Goal: Task Accomplishment & Management: Use online tool/utility

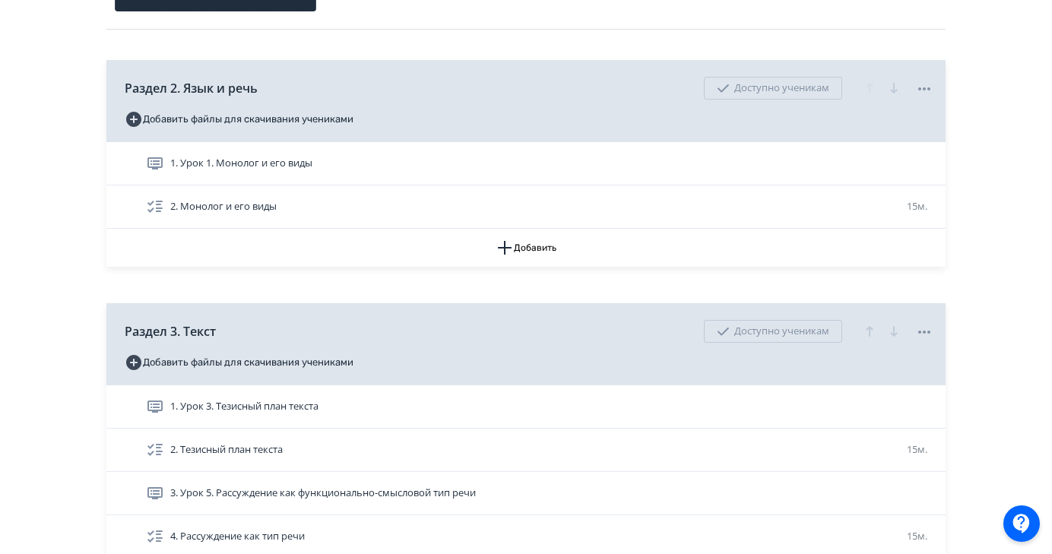
scroll to position [205, 0]
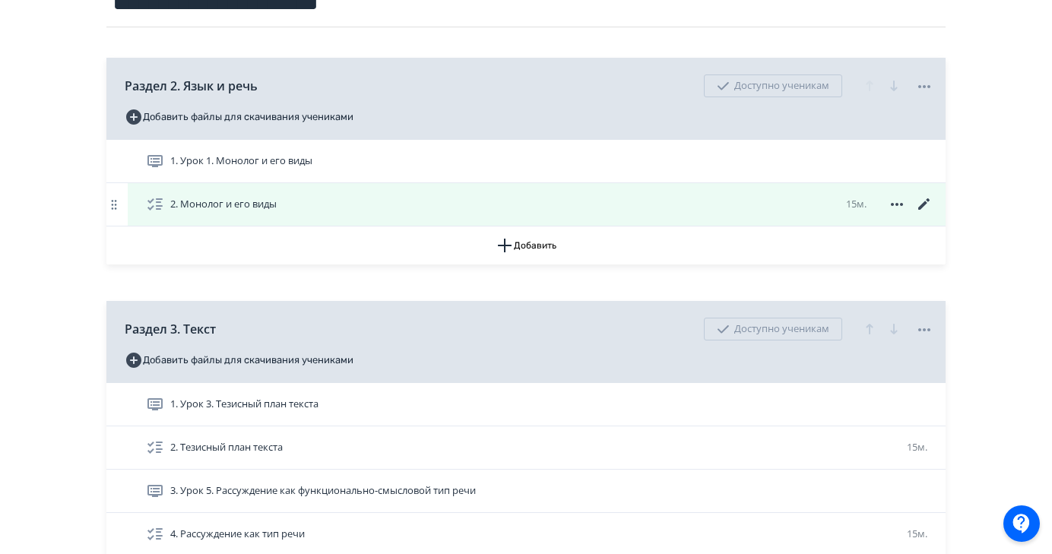
click at [923, 204] on icon at bounding box center [923, 203] width 11 height 11
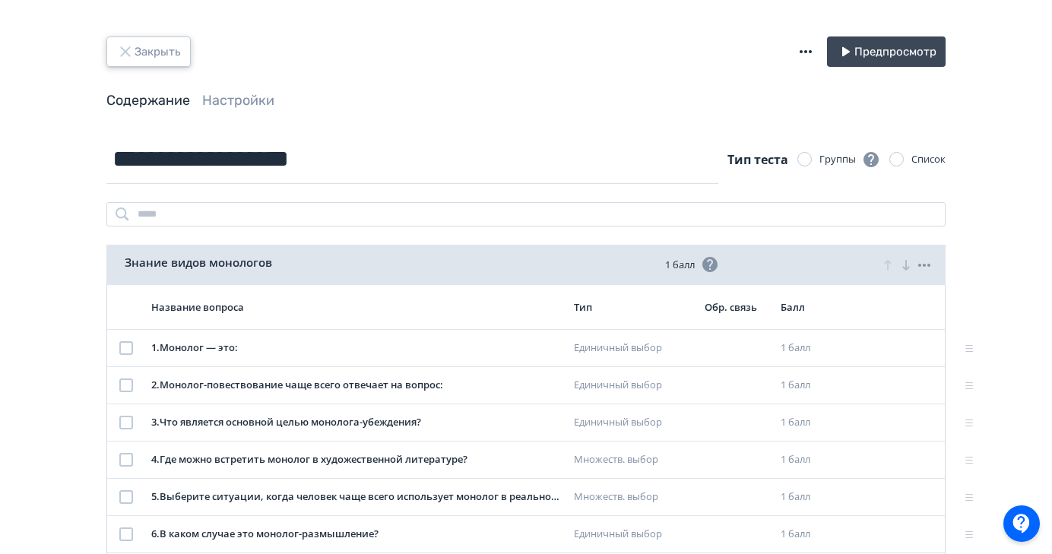
click at [152, 45] on button "Закрыть" at bounding box center [148, 51] width 84 height 30
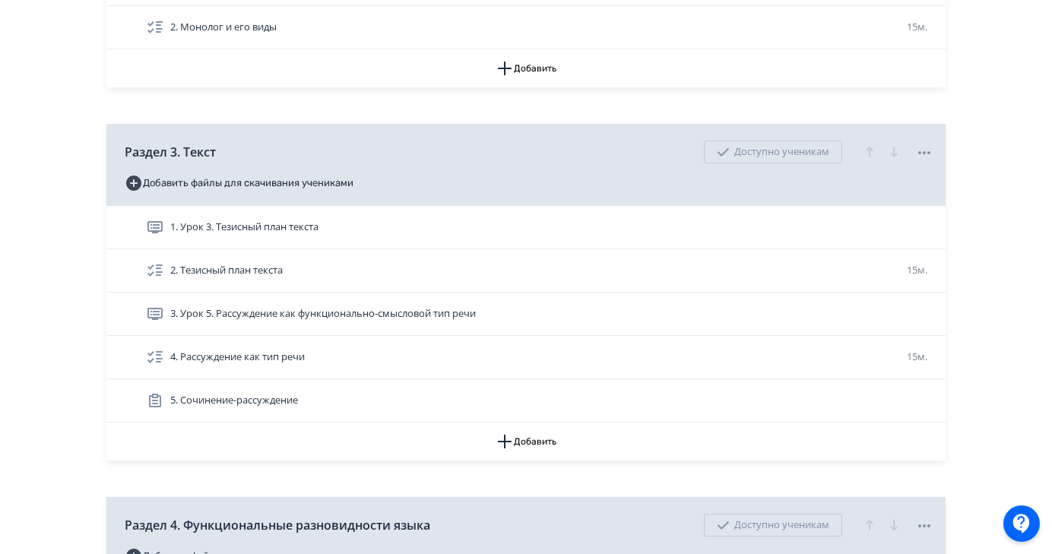
scroll to position [386, 0]
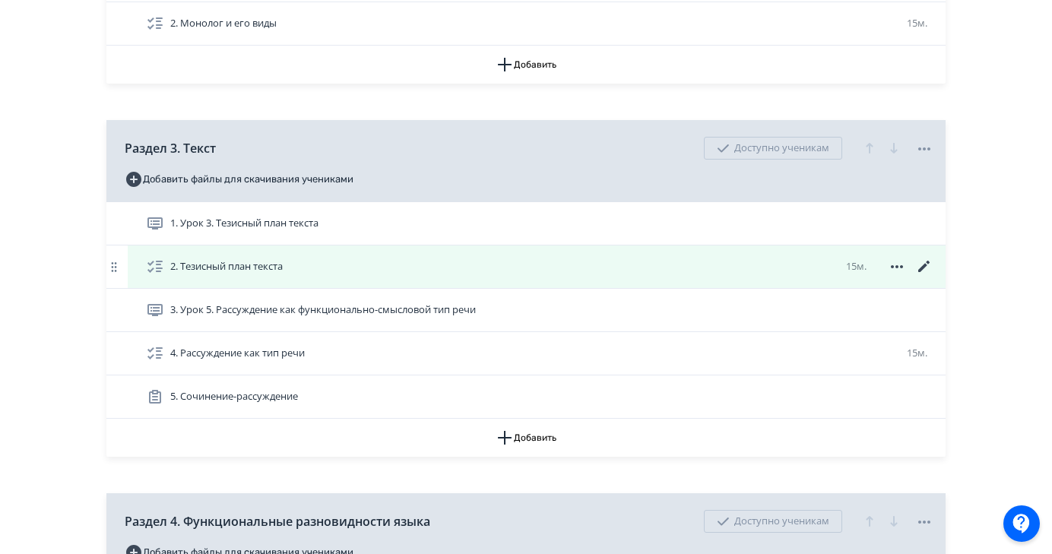
click at [919, 268] on icon at bounding box center [924, 267] width 18 height 18
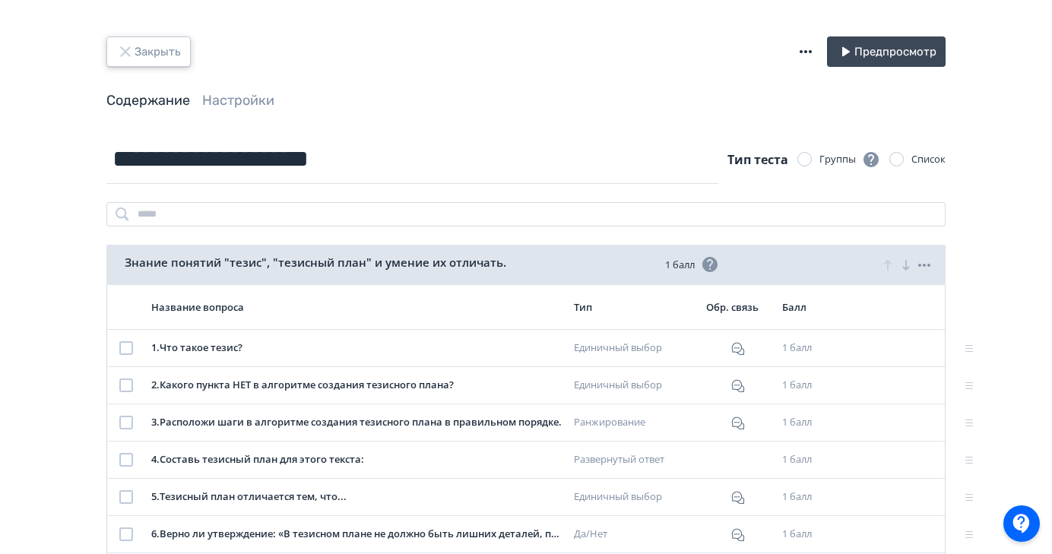
click at [166, 50] on button "Закрыть" at bounding box center [148, 51] width 84 height 30
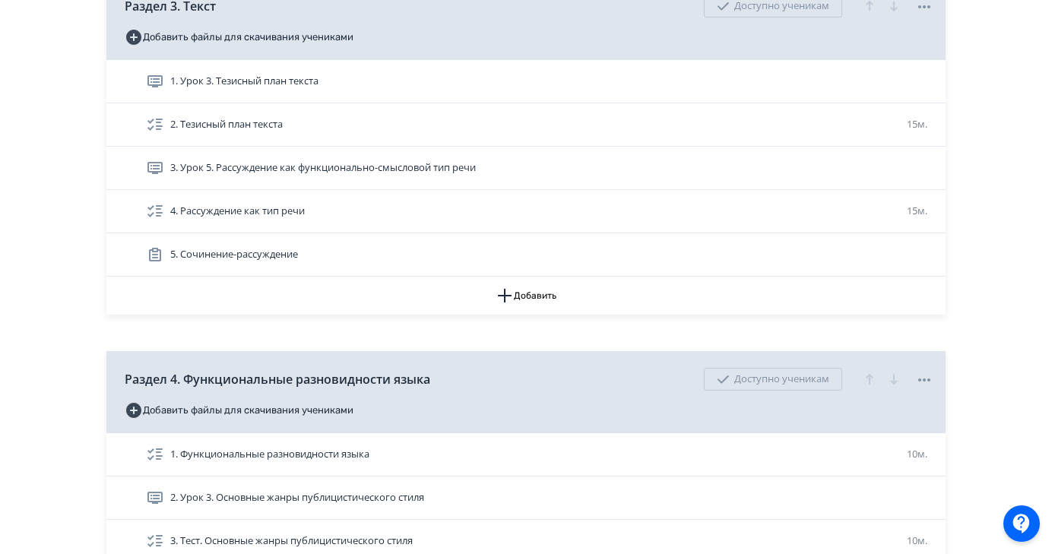
scroll to position [551, 0]
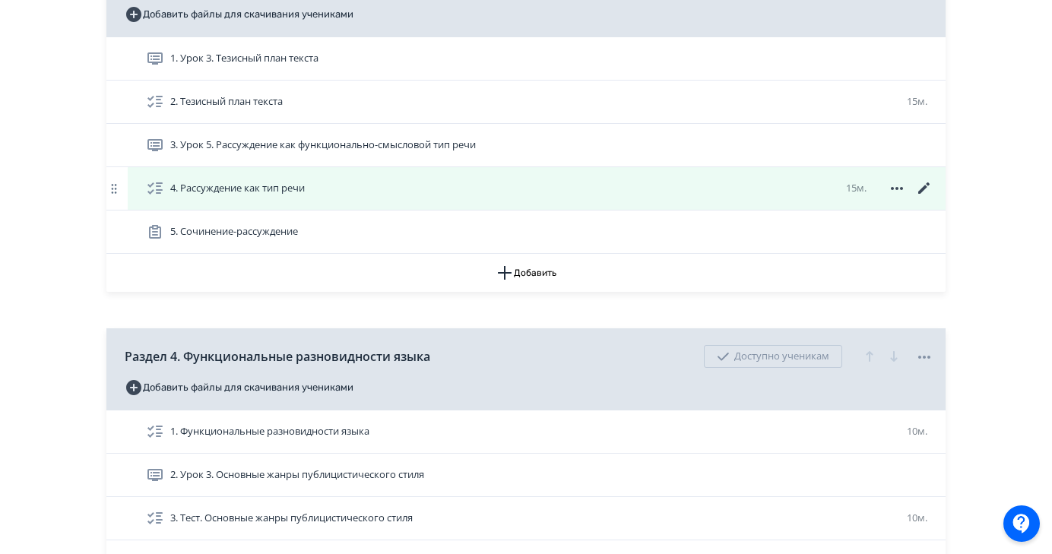
click at [929, 188] on icon at bounding box center [924, 188] width 18 height 18
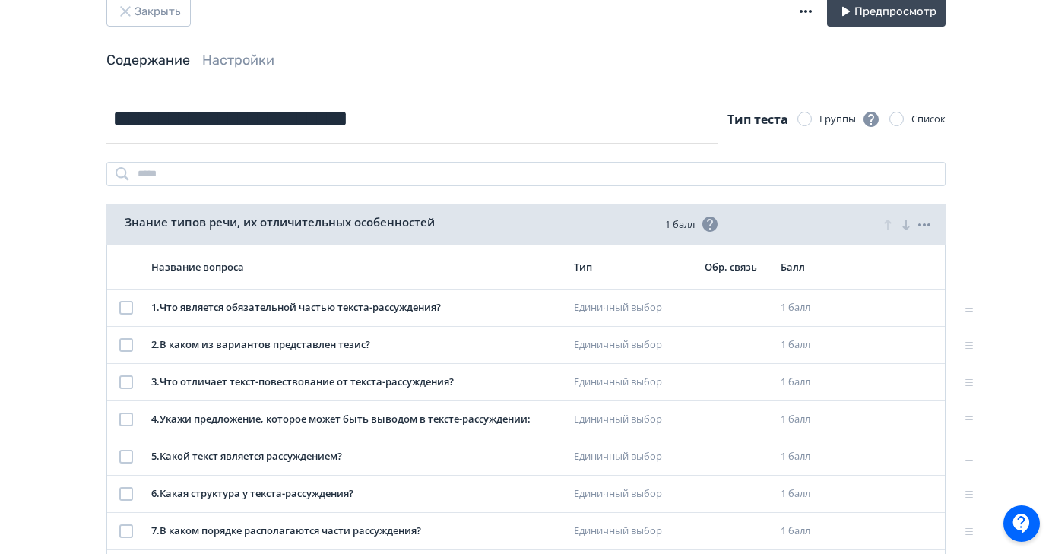
scroll to position [27, 0]
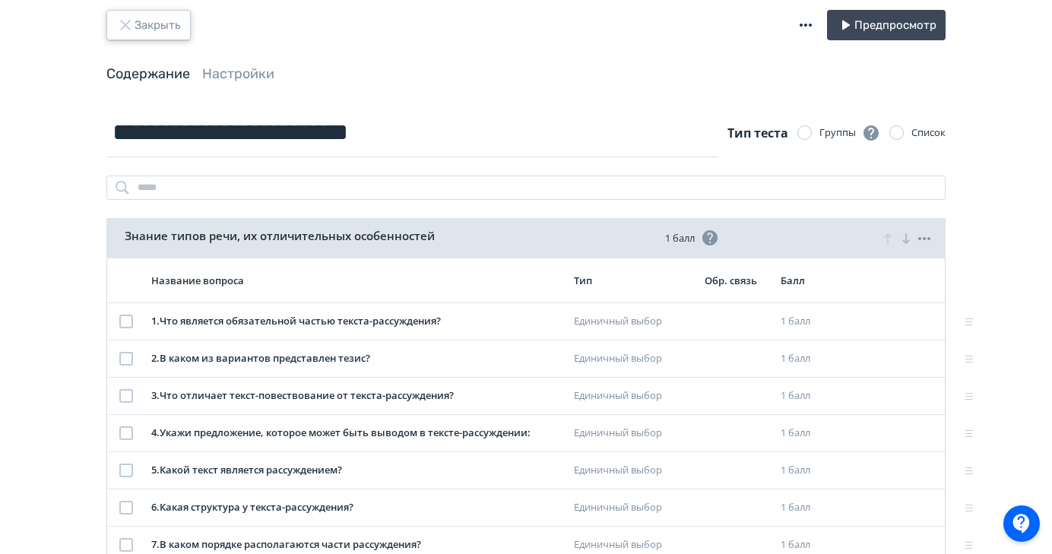
click at [164, 25] on button "Закрыть" at bounding box center [148, 25] width 84 height 30
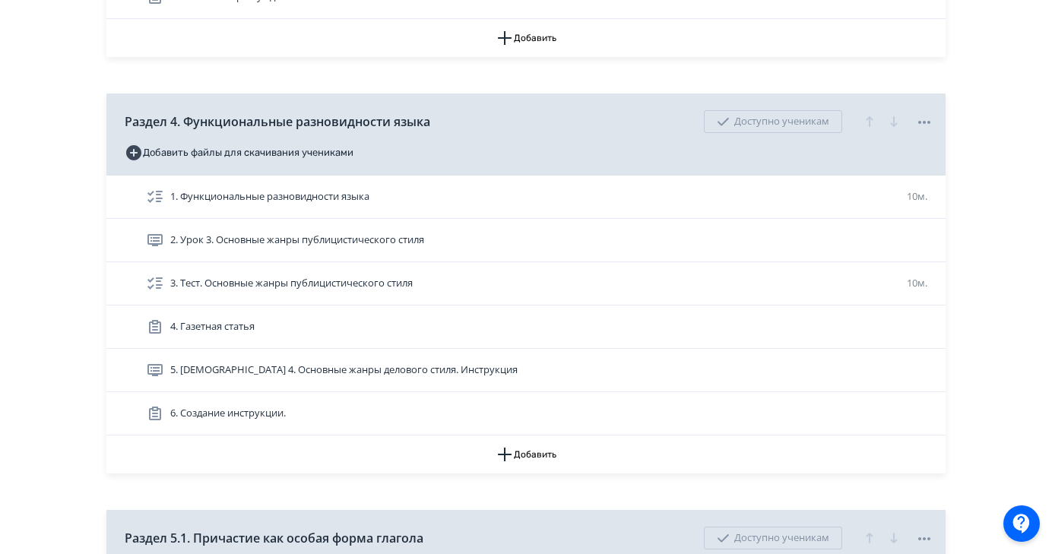
scroll to position [792, 0]
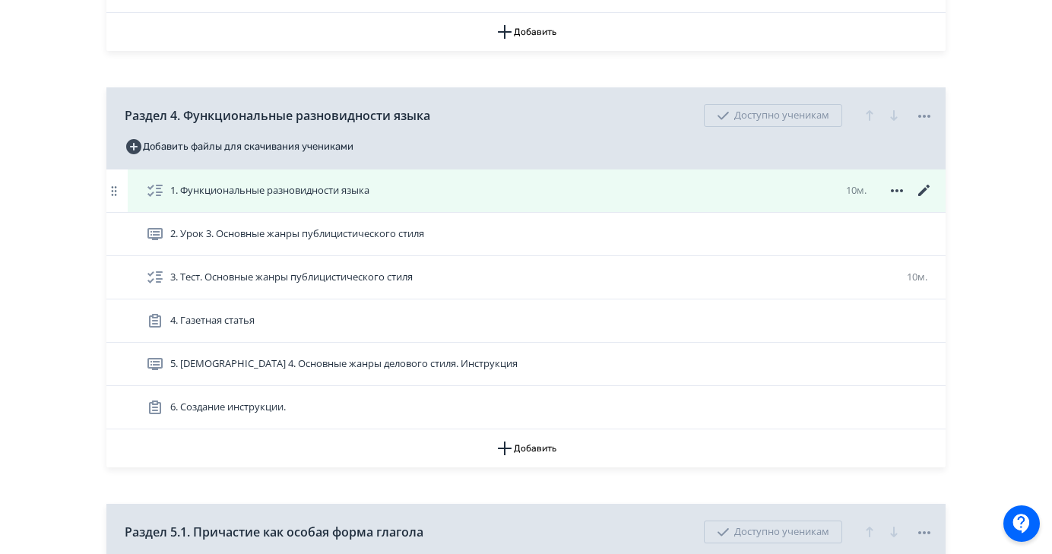
click at [925, 190] on icon at bounding box center [923, 190] width 11 height 11
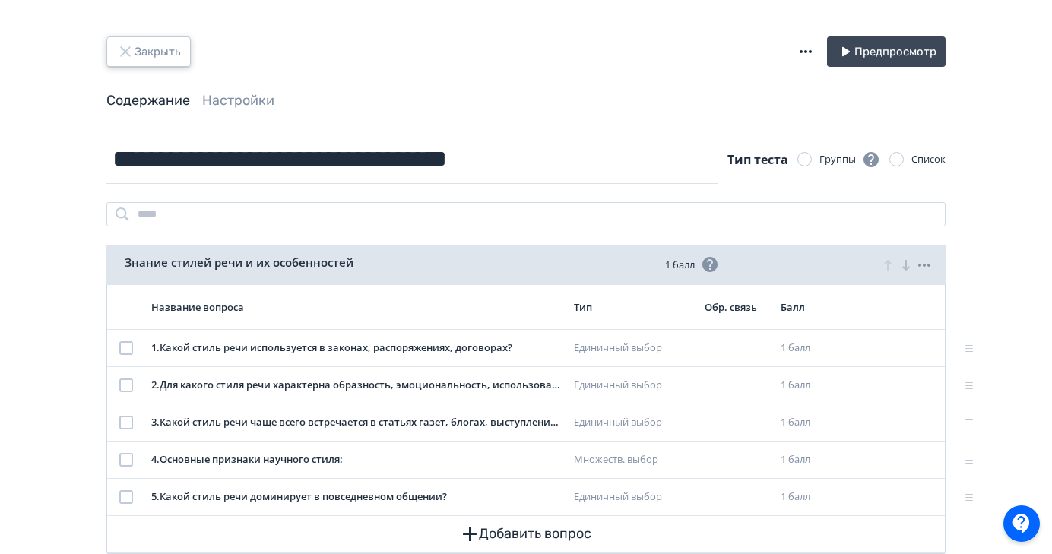
click at [166, 54] on button "Закрыть" at bounding box center [148, 51] width 84 height 30
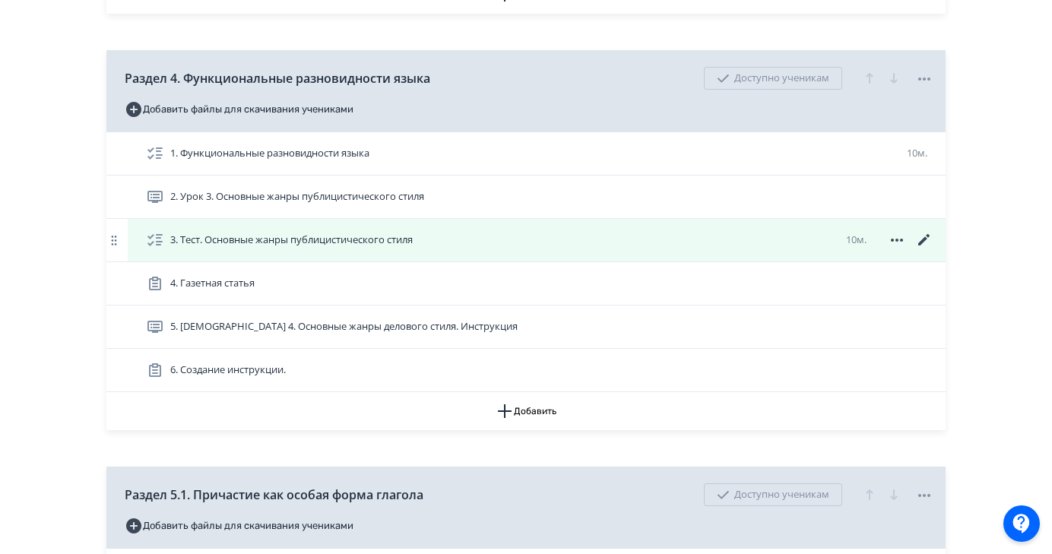
scroll to position [830, 0]
click at [921, 242] on icon at bounding box center [923, 238] width 11 height 11
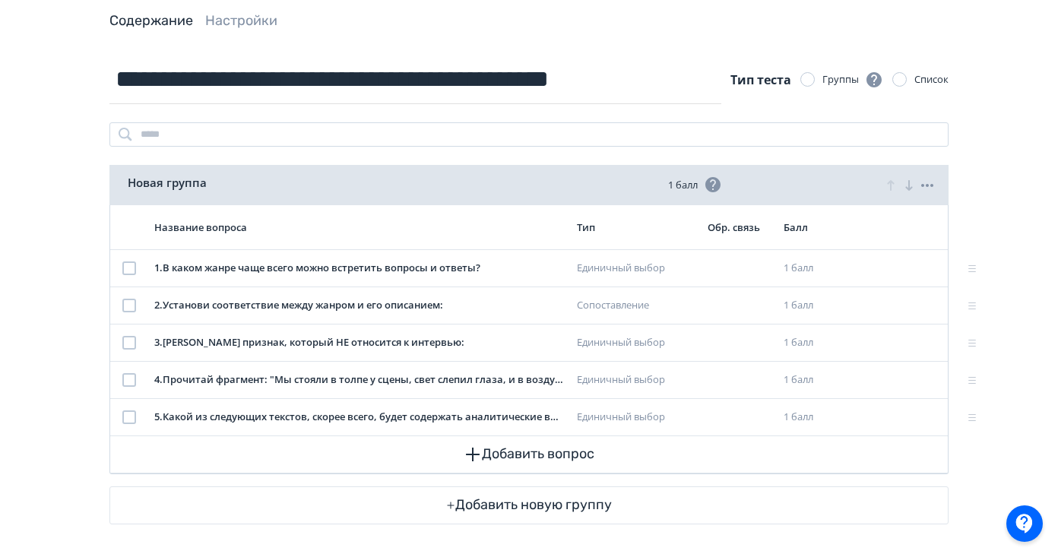
scroll to position [87, 0]
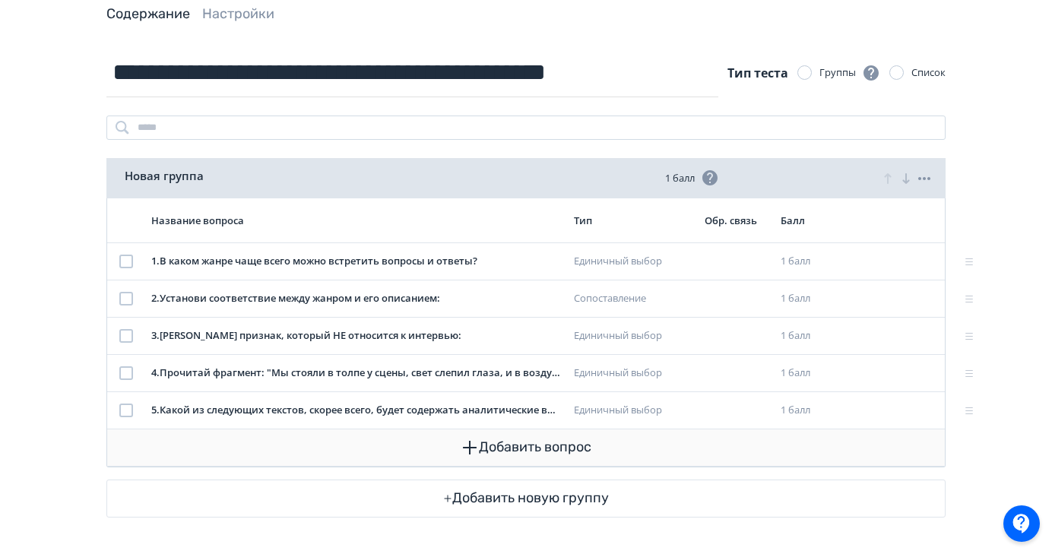
click at [514, 441] on button "Добавить вопрос" at bounding box center [525, 447] width 813 height 36
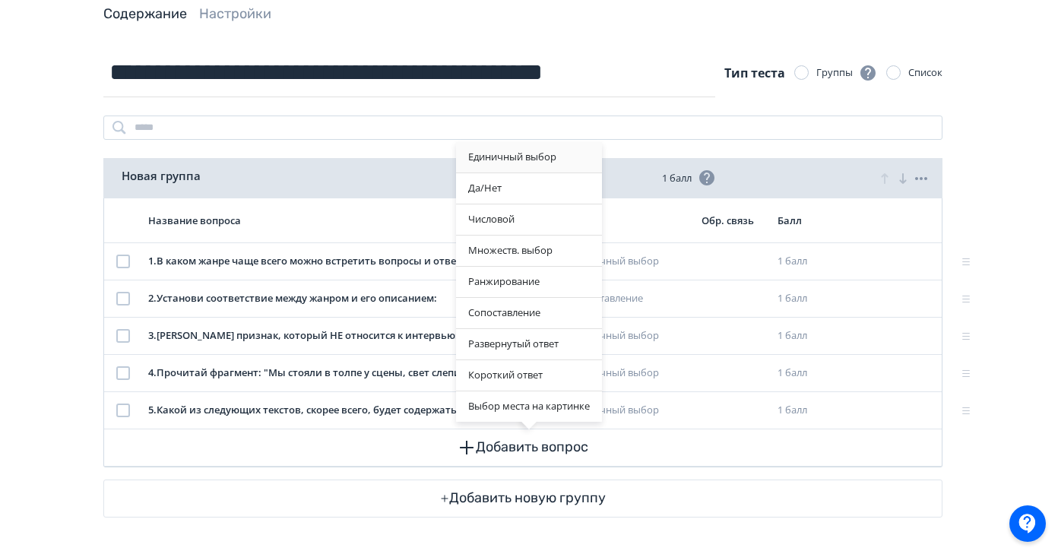
click at [541, 157] on div "Единичный выбор" at bounding box center [529, 157] width 146 height 30
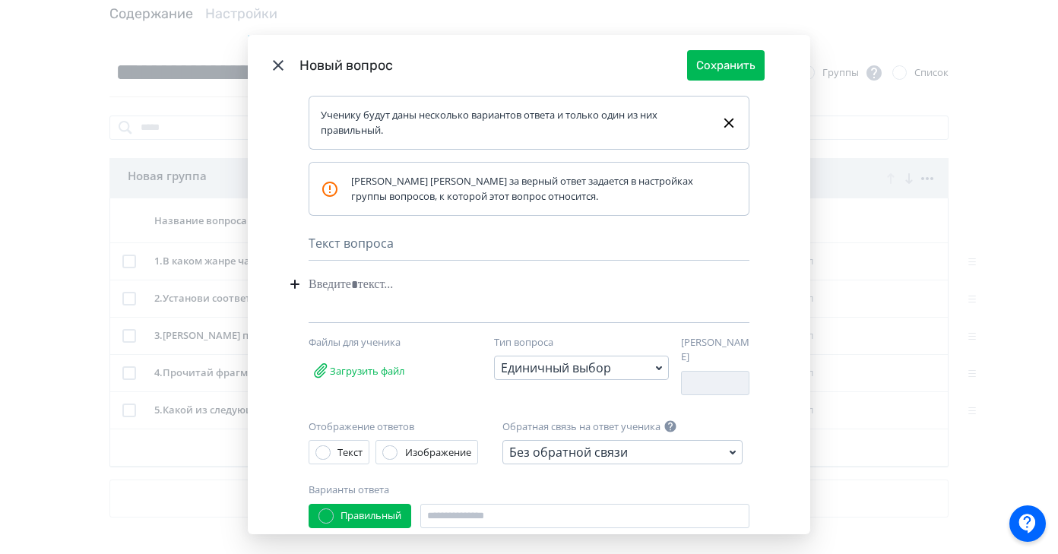
click at [331, 287] on div "Modal" at bounding box center [506, 284] width 394 height 29
paste div "Modal"
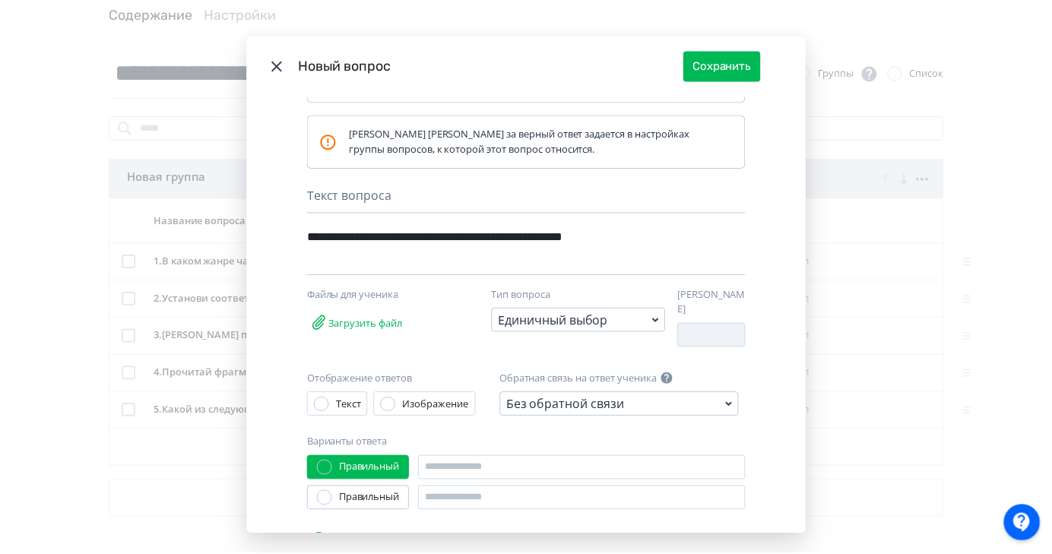
scroll to position [119, 0]
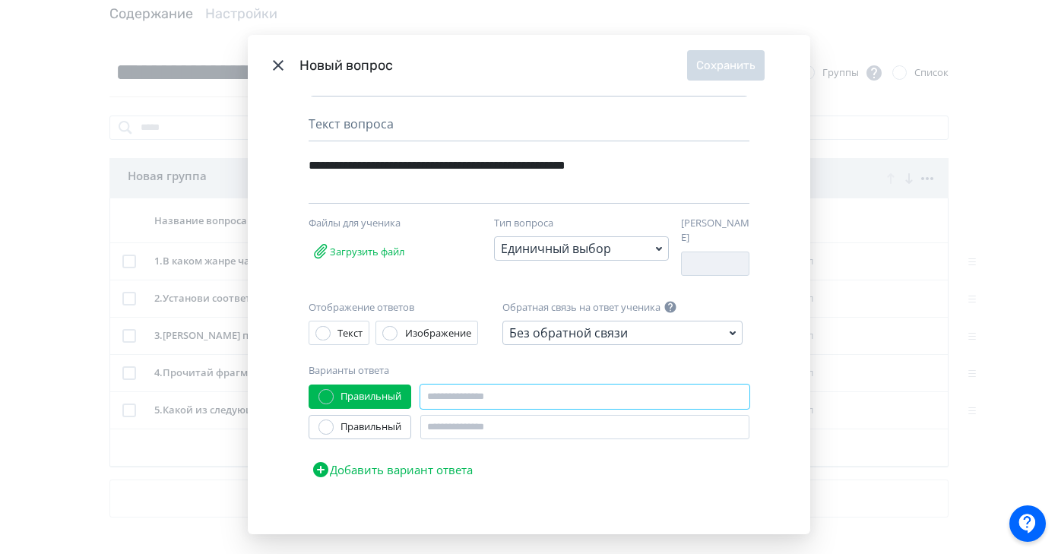
click at [447, 391] on input "Modal" at bounding box center [584, 397] width 329 height 24
paste input "**********"
type input "**********"
click at [467, 423] on input "Modal" at bounding box center [584, 427] width 329 height 24
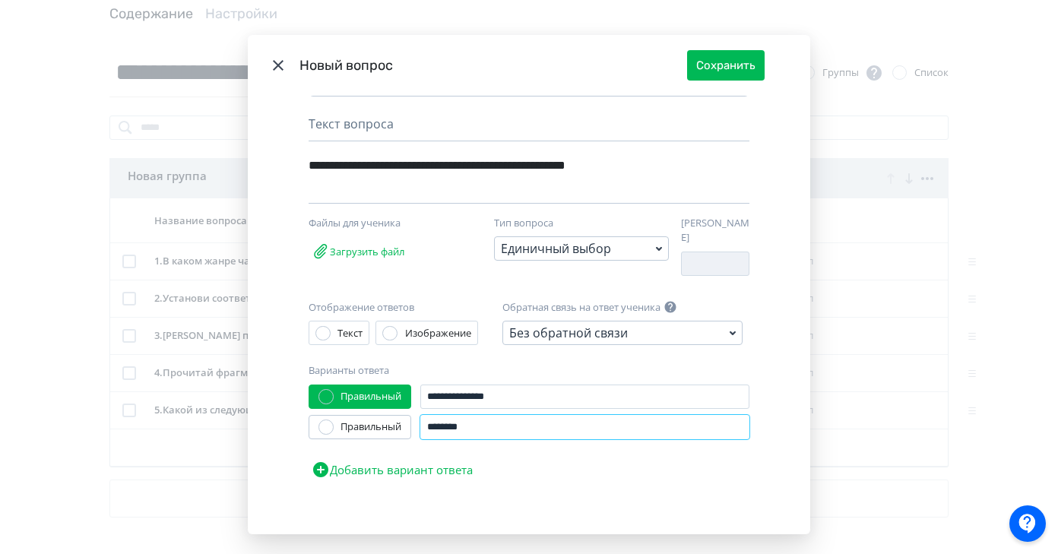
type input "********"
click at [383, 420] on div "Правильный" at bounding box center [370, 427] width 61 height 15
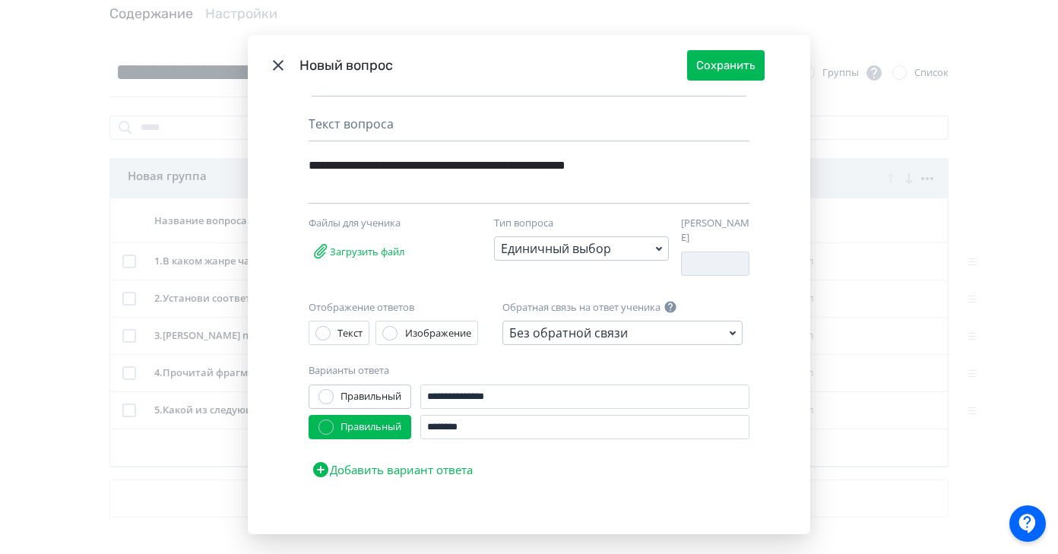
click at [426, 464] on button "Добавить вариант ответа" at bounding box center [392, 469] width 167 height 30
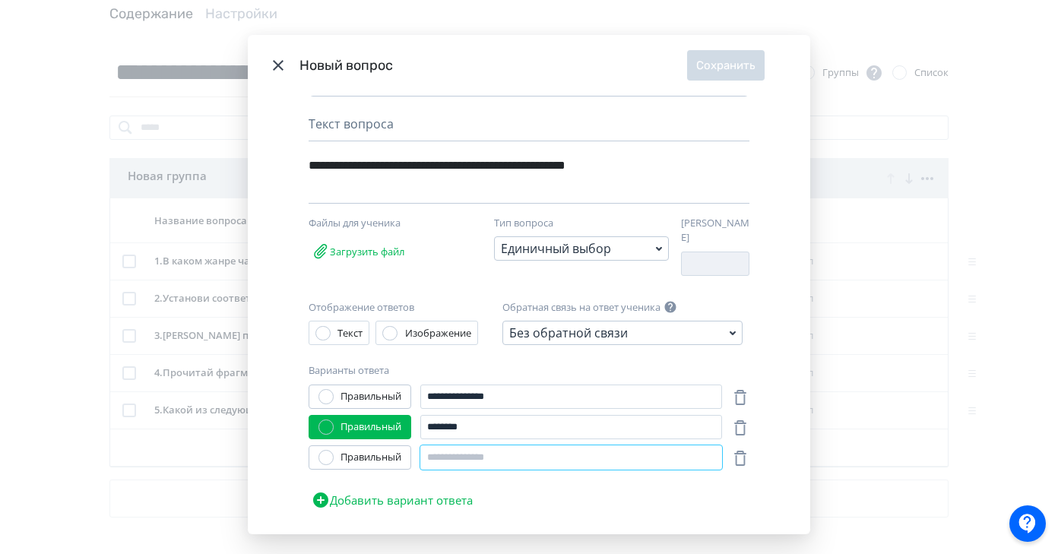
click at [454, 453] on input "Modal" at bounding box center [571, 457] width 302 height 24
click at [436, 447] on input "Modal" at bounding box center [571, 457] width 302 height 24
type input "*"
type input "****"
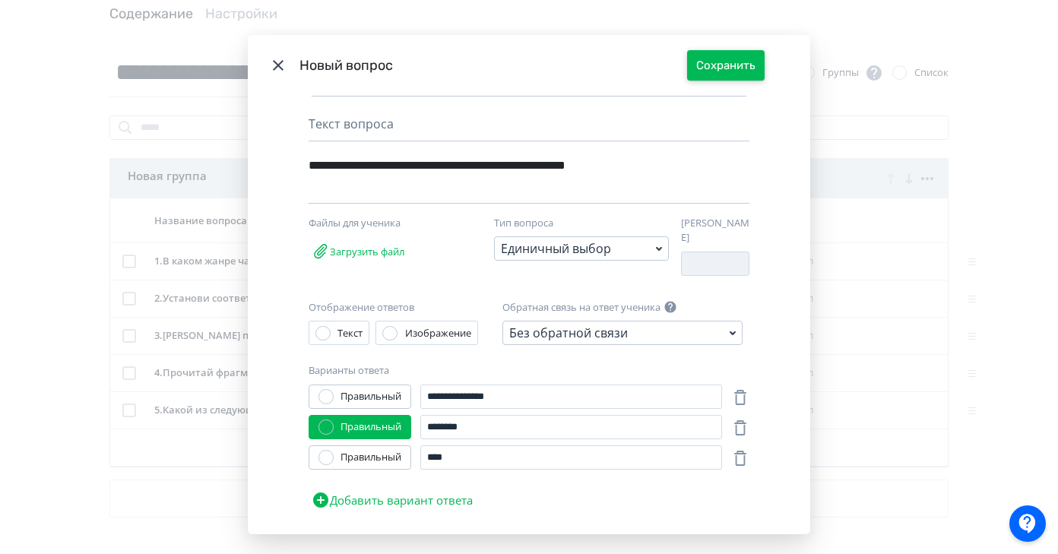
click at [745, 75] on button "Сохранить" at bounding box center [726, 65] width 78 height 30
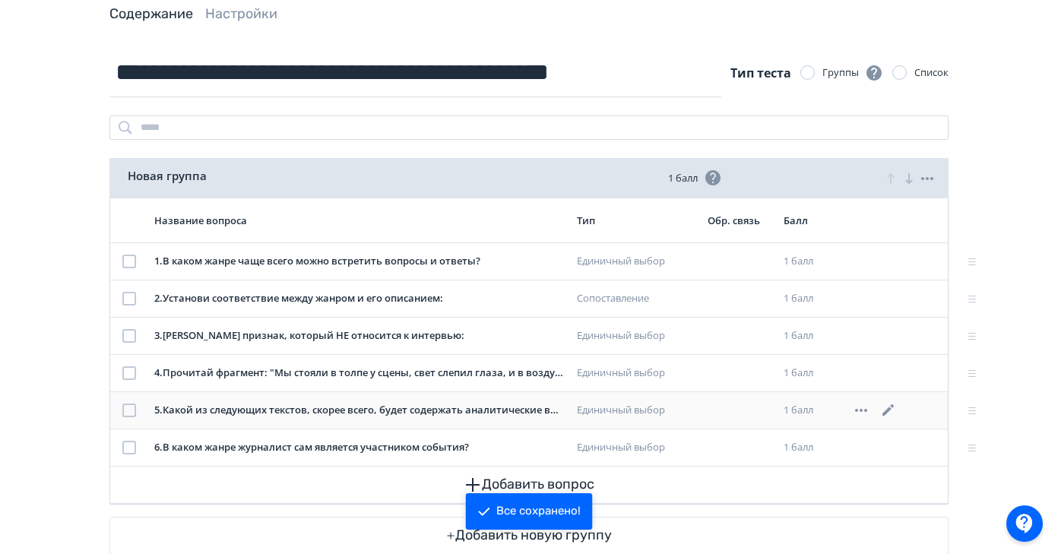
scroll to position [124, 0]
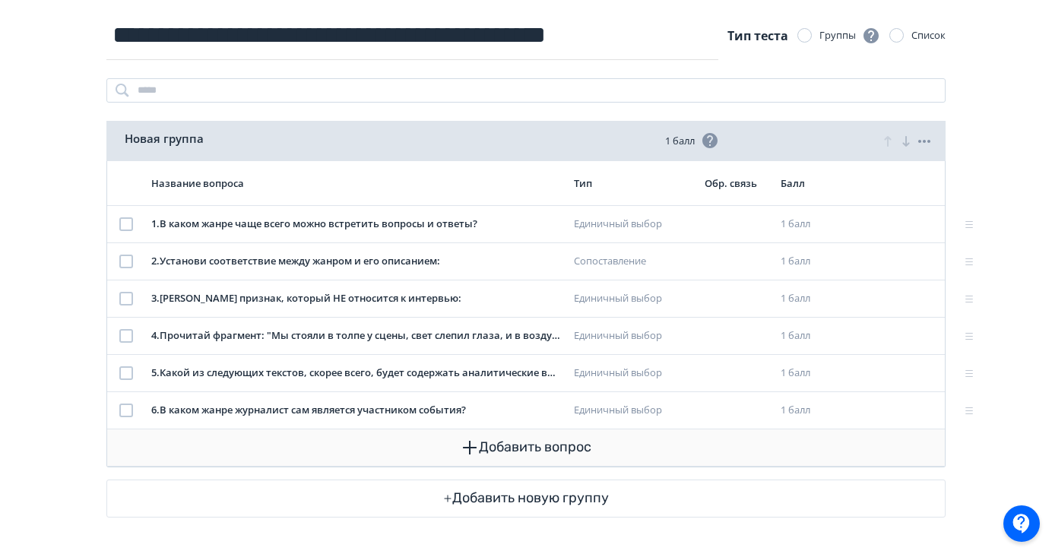
click at [523, 450] on button "Добавить вопрос" at bounding box center [525, 447] width 813 height 36
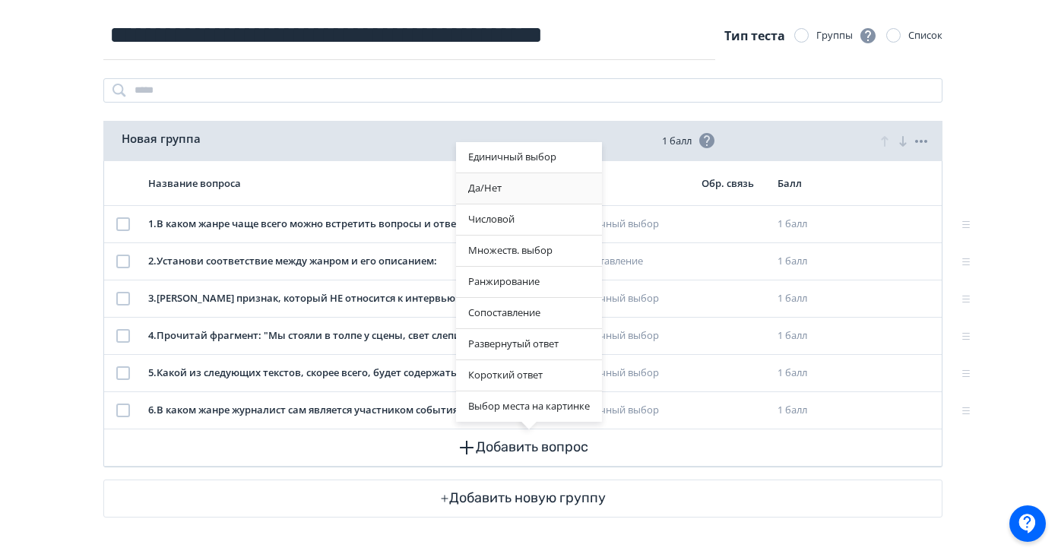
click at [526, 185] on div "Да/Нет" at bounding box center [529, 188] width 146 height 30
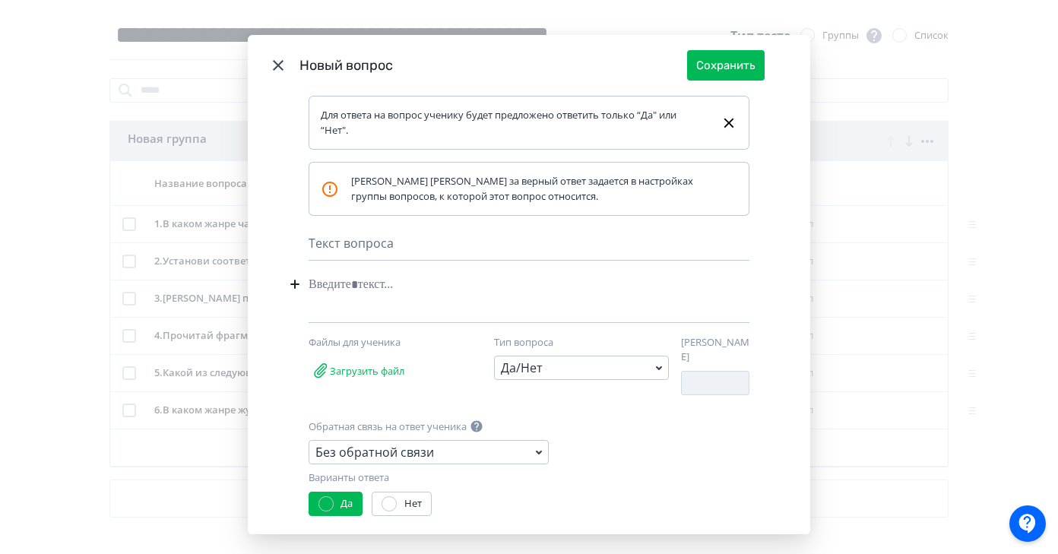
click at [331, 288] on div "Modal" at bounding box center [506, 284] width 394 height 29
paste div "Modal"
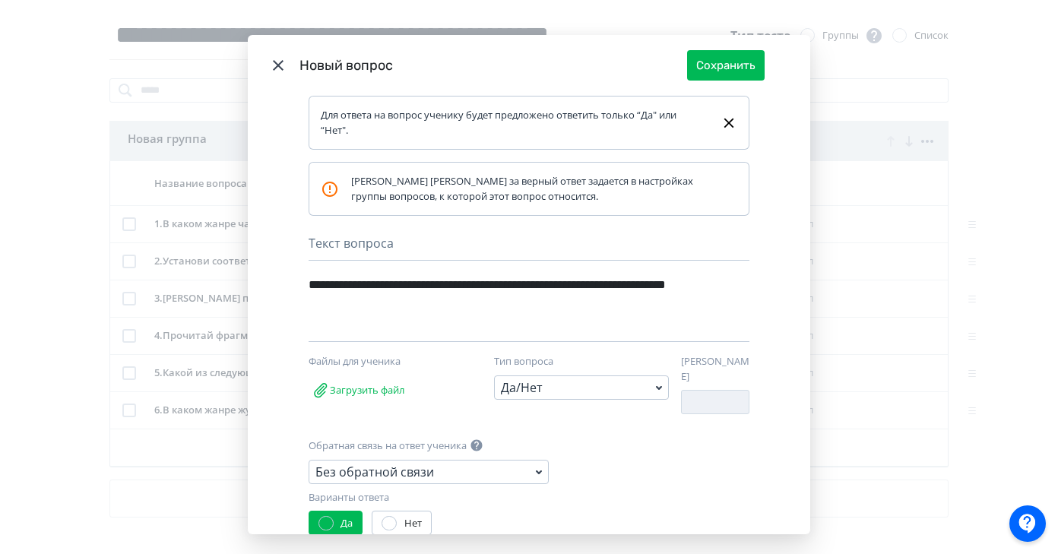
click at [448, 284] on div "**********" at bounding box center [503, 294] width 388 height 49
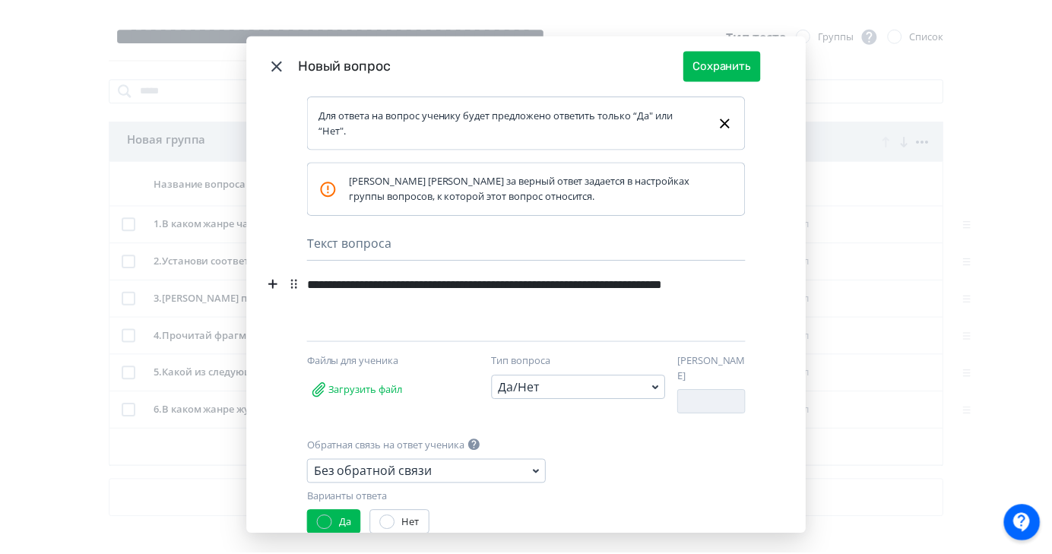
scroll to position [38, 0]
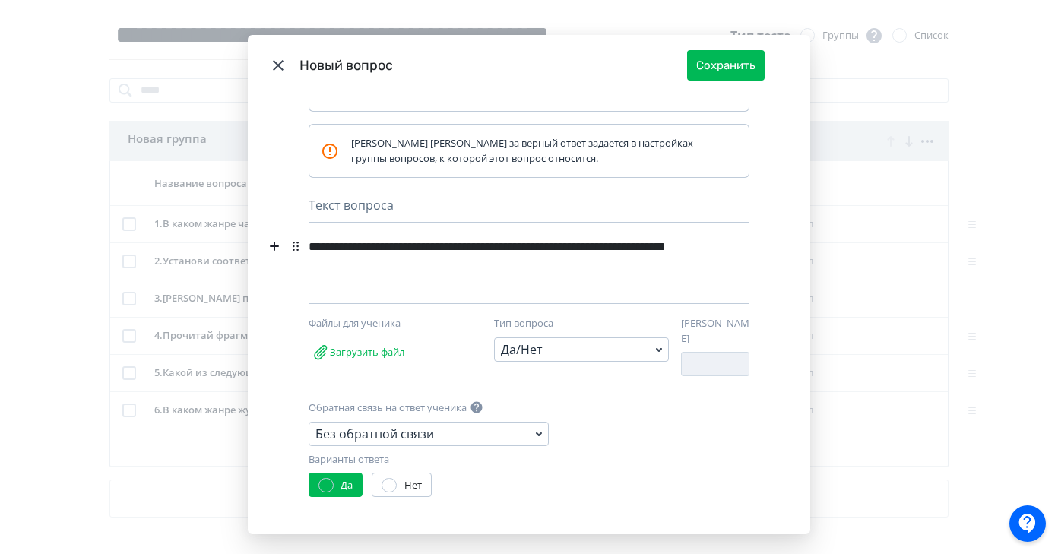
click at [394, 480] on label "Нет" at bounding box center [402, 485] width 40 height 15
click at [735, 62] on button "Сохранить" at bounding box center [726, 65] width 78 height 30
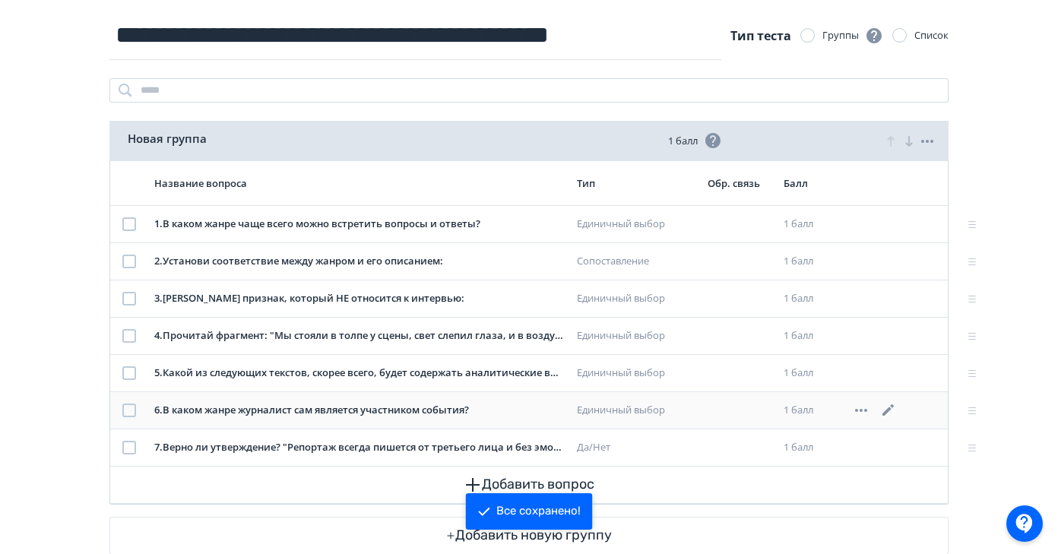
scroll to position [161, 0]
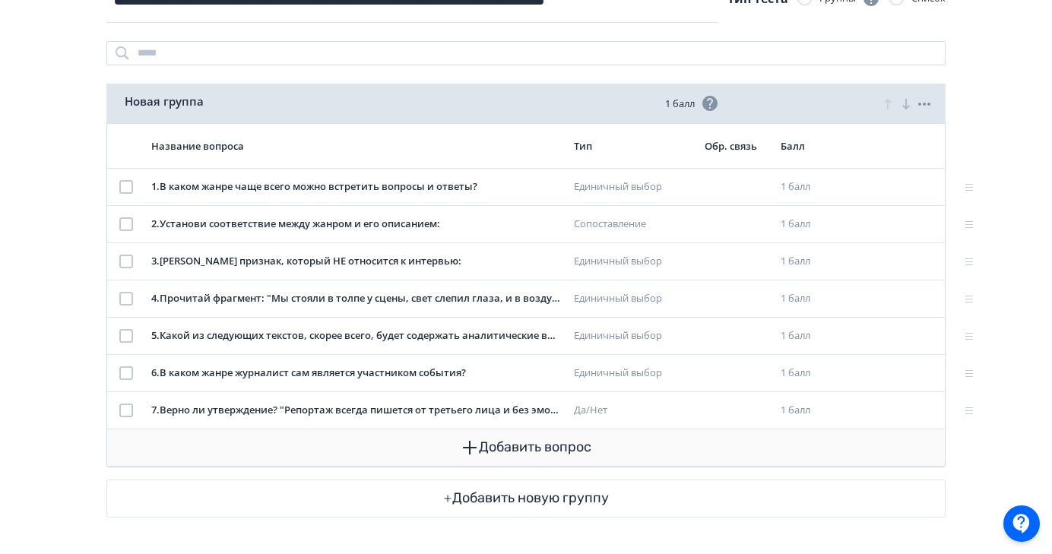
click at [484, 453] on button "Добавить вопрос" at bounding box center [525, 447] width 813 height 36
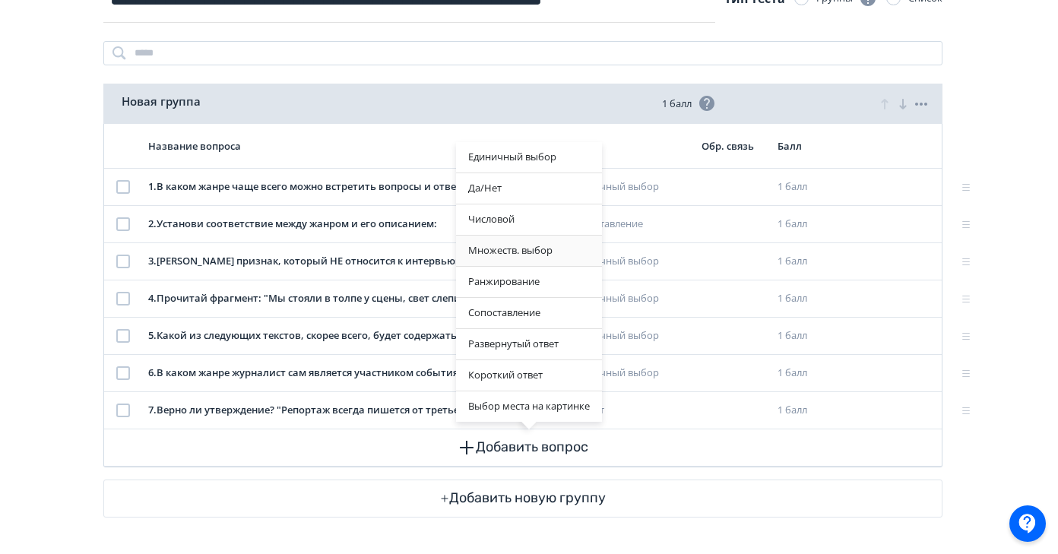
click at [540, 254] on div "Множеств. выбор" at bounding box center [529, 251] width 146 height 30
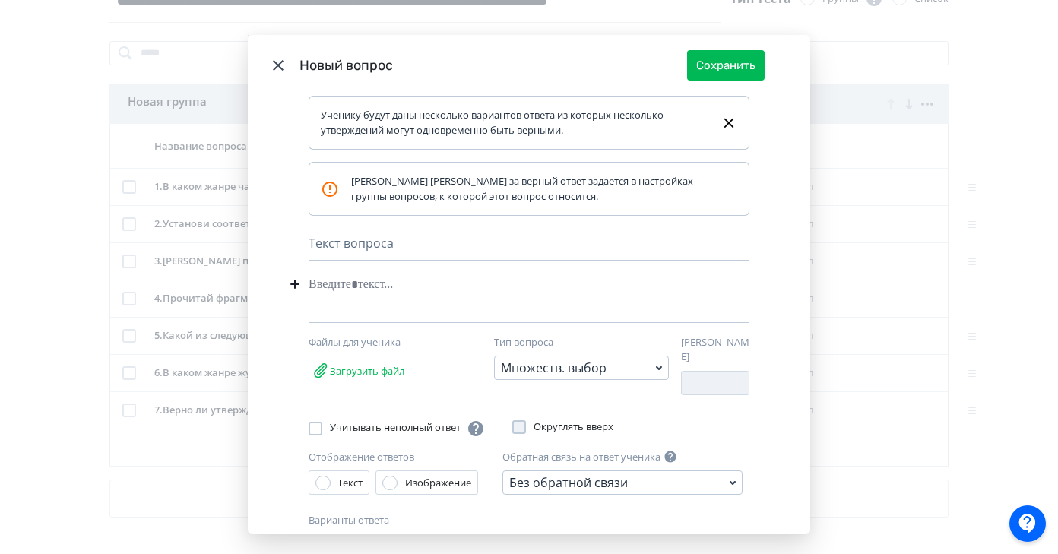
click at [325, 285] on div "Modal" at bounding box center [506, 284] width 394 height 29
paste div "Modal"
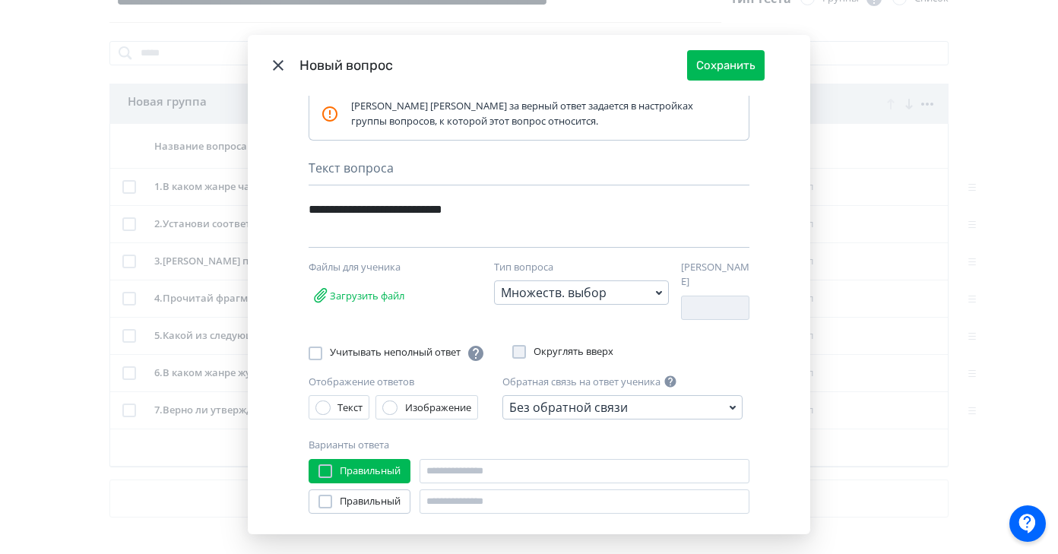
scroll to position [150, 0]
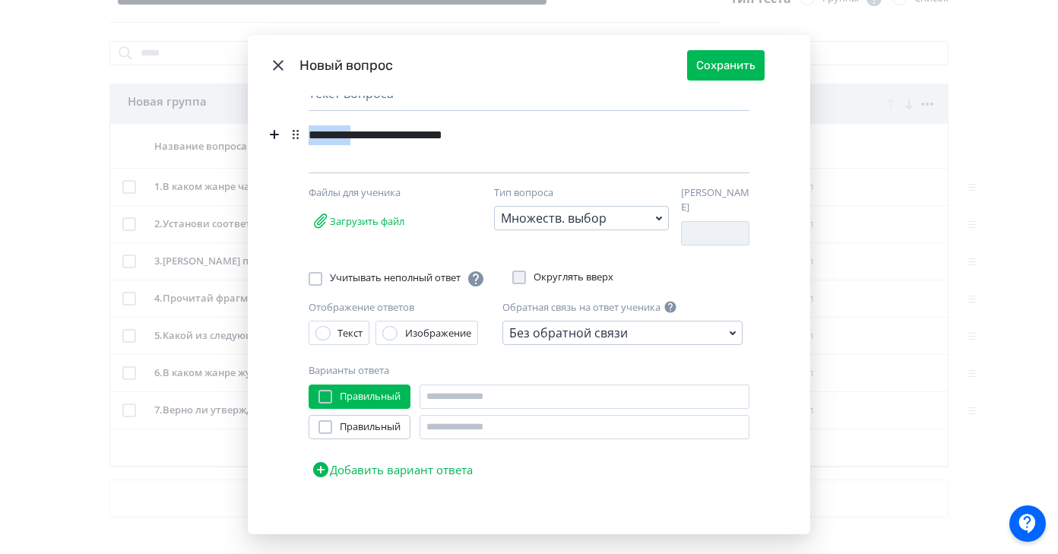
drag, startPoint x: 372, startPoint y: 133, endPoint x: 304, endPoint y: 133, distance: 67.6
click at [304, 133] on div "**********" at bounding box center [529, 315] width 562 height 438
click at [486, 391] on input "Modal" at bounding box center [585, 397] width 330 height 24
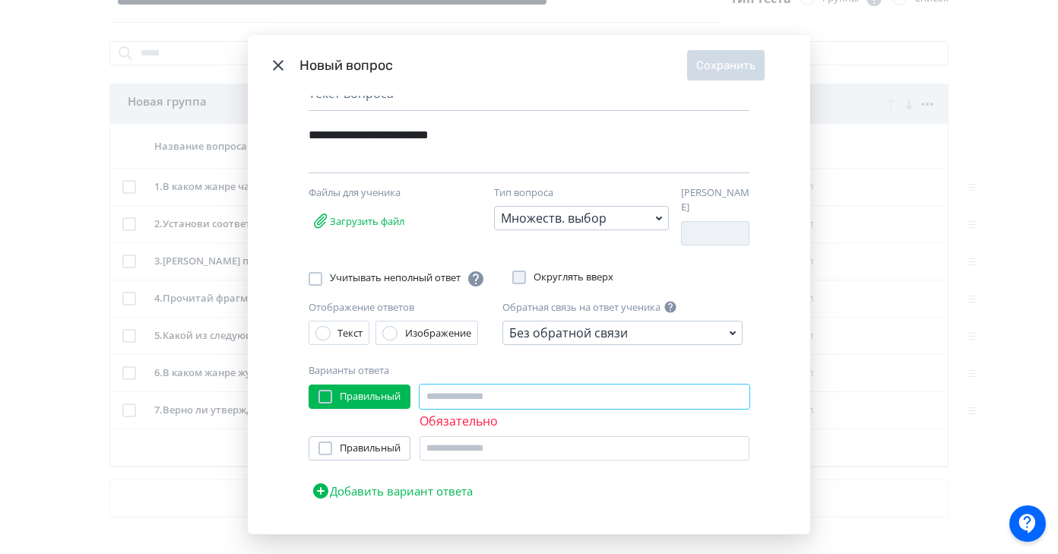
click at [442, 385] on input "Modal" at bounding box center [585, 397] width 330 height 24
paste input "**********"
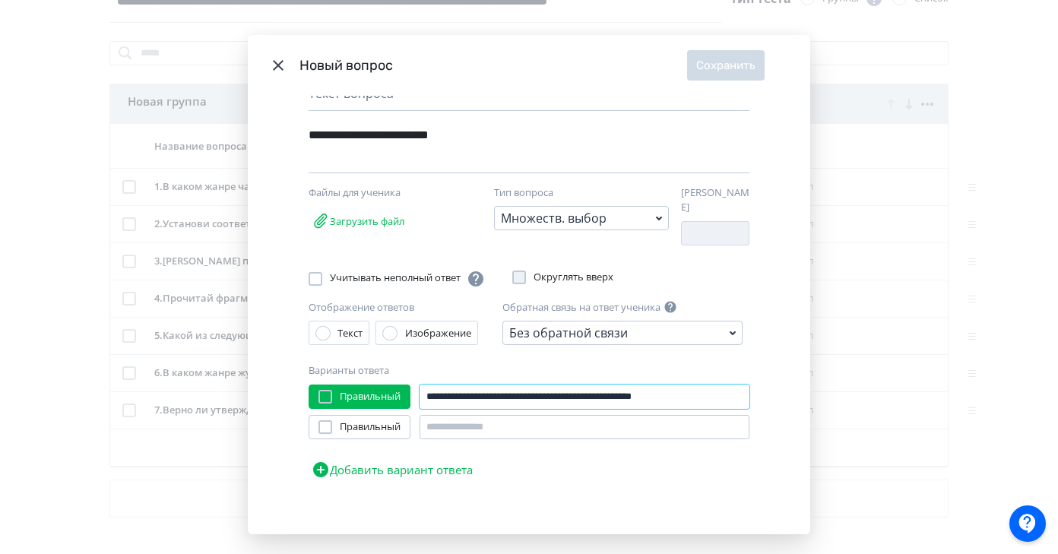
type input "**********"
click at [482, 423] on input "Modal" at bounding box center [585, 427] width 330 height 24
click at [429, 420] on input "Modal" at bounding box center [585, 427] width 330 height 24
paste input "**********"
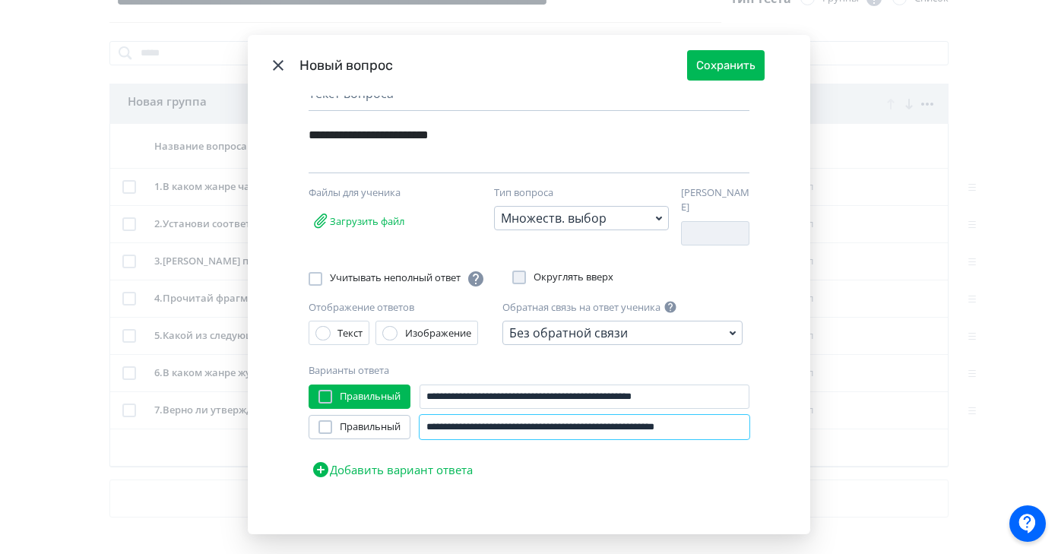
scroll to position [0, 3]
type input "**********"
click at [366, 420] on span "Правильный" at bounding box center [370, 427] width 61 height 15
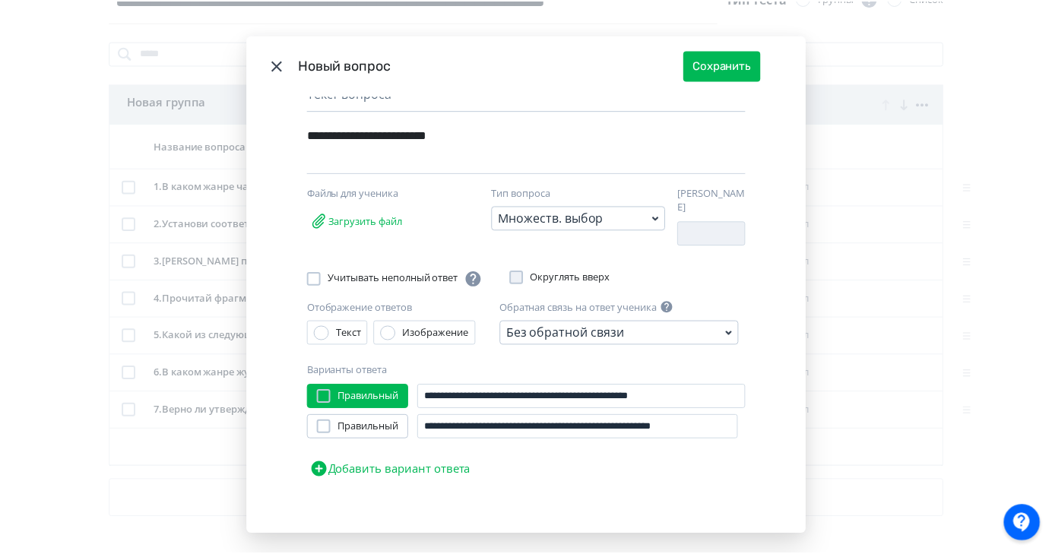
scroll to position [0, 0]
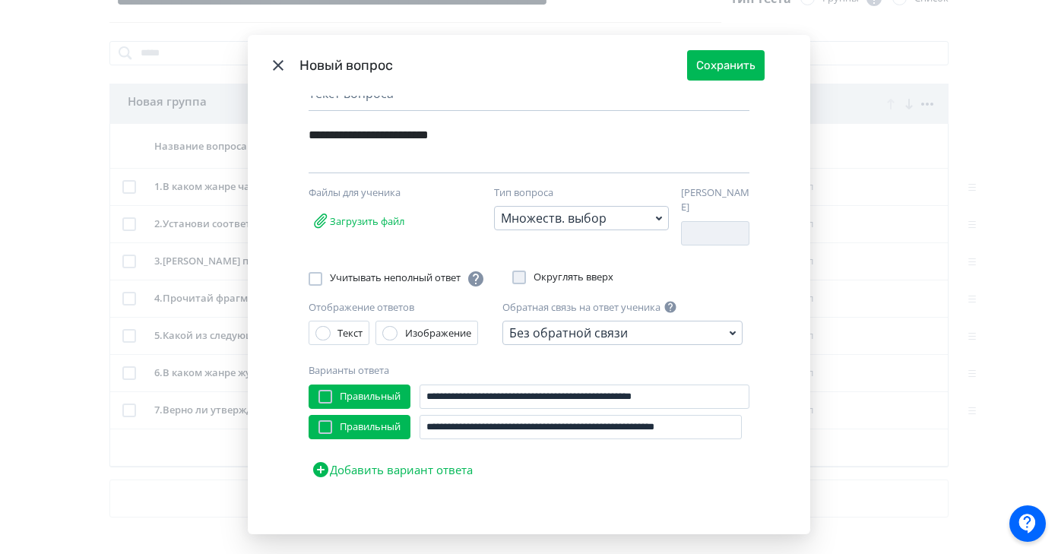
click at [411, 461] on button "Добавить вариант ответа" at bounding box center [392, 469] width 167 height 30
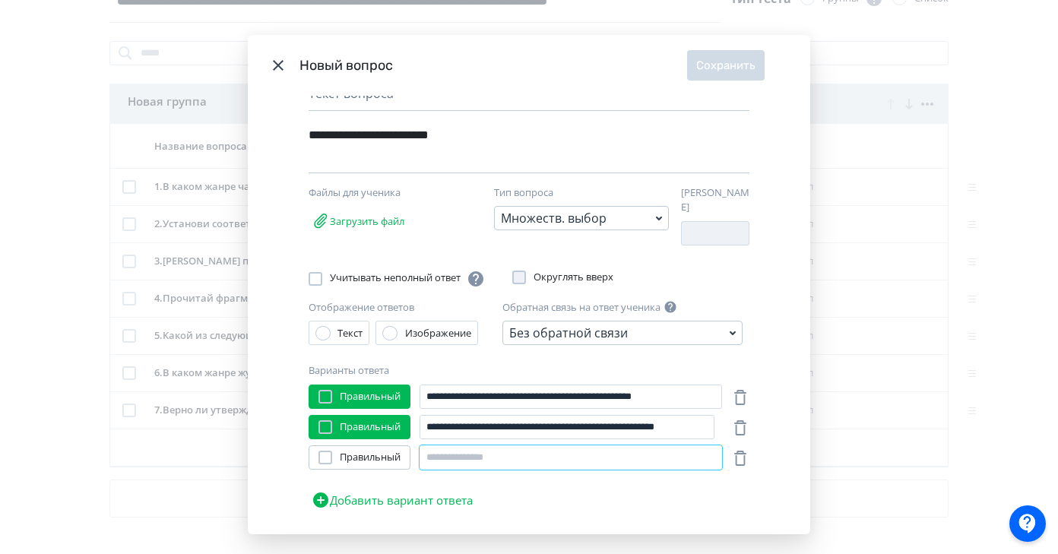
click at [461, 449] on input "Modal" at bounding box center [571, 457] width 302 height 24
click at [439, 451] on input "Modal" at bounding box center [571, 457] width 302 height 24
paste input "**********"
type input "**********"
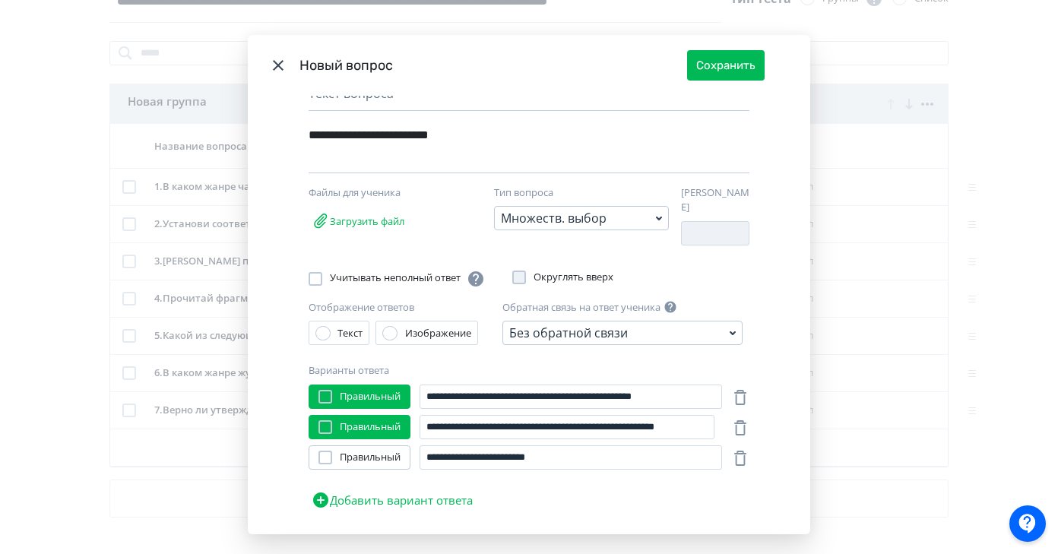
click at [429, 492] on button "Добавить вариант ответа" at bounding box center [392, 500] width 167 height 30
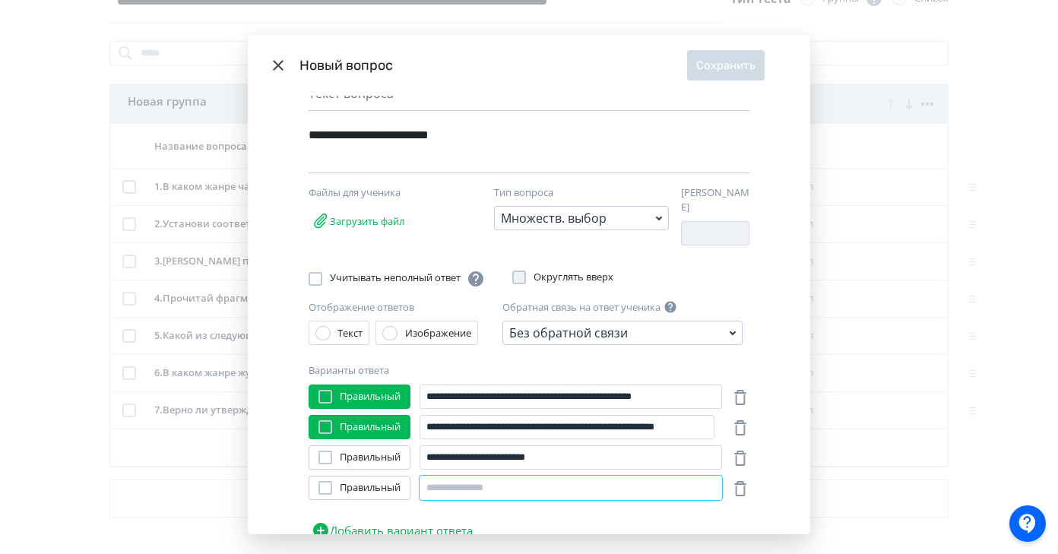
click at [475, 483] on input "Modal" at bounding box center [571, 488] width 302 height 24
click at [430, 483] on input "Modal" at bounding box center [571, 488] width 302 height 24
paste input "**********"
type input "**********"
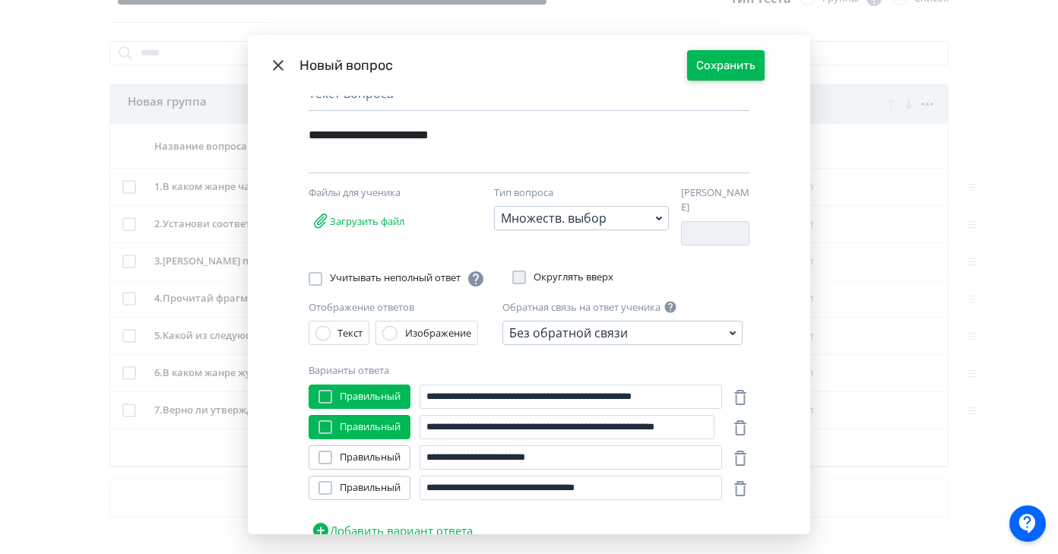
click at [716, 76] on button "Сохранить" at bounding box center [726, 65] width 78 height 30
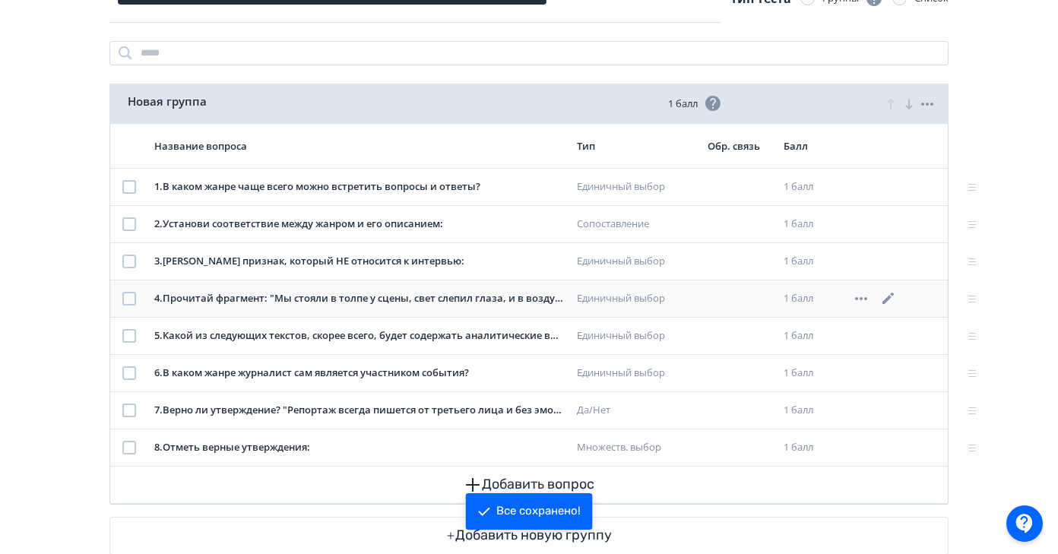
scroll to position [198, 0]
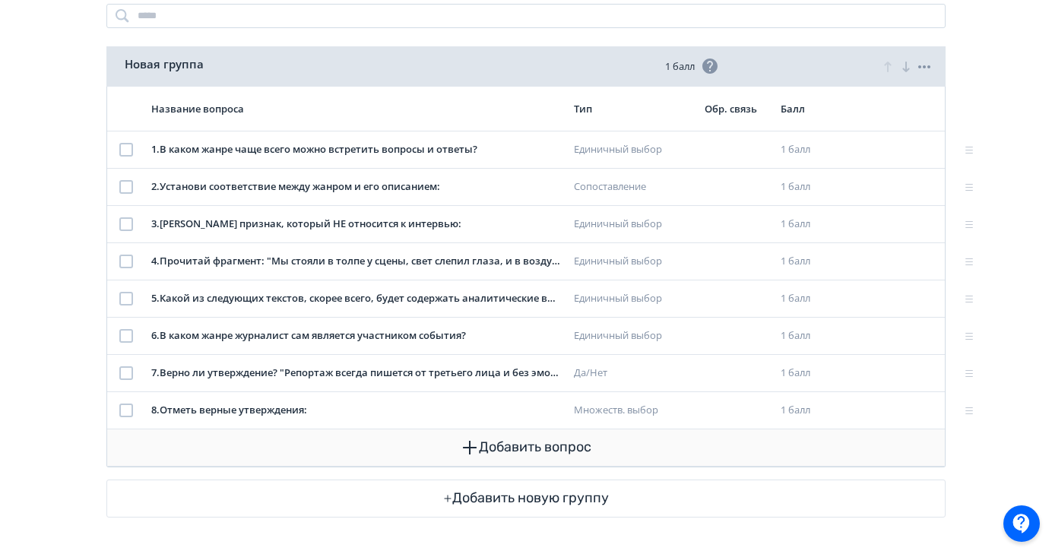
click at [478, 452] on button "Добавить вопрос" at bounding box center [525, 447] width 813 height 36
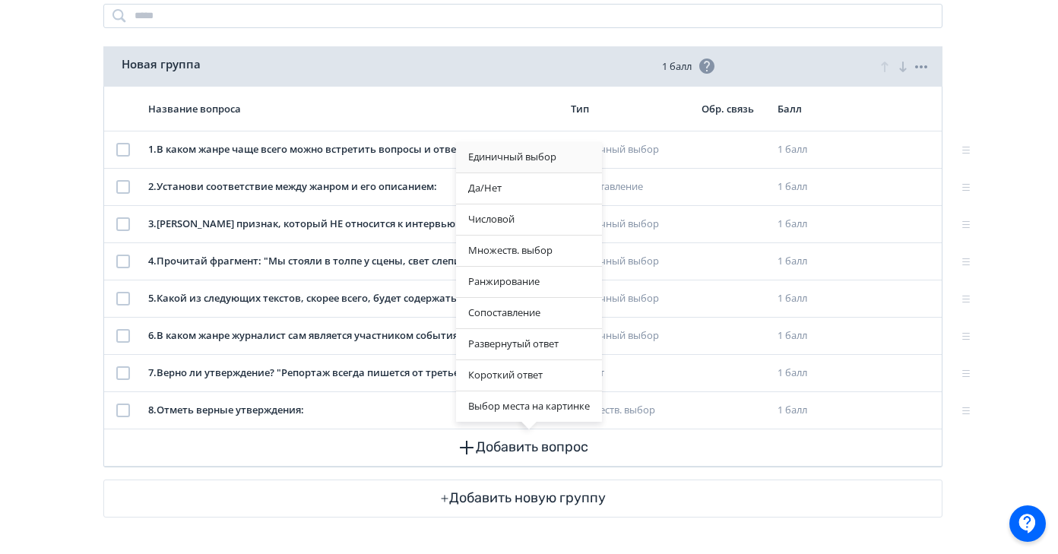
click at [527, 157] on div "Единичный выбор" at bounding box center [529, 157] width 146 height 30
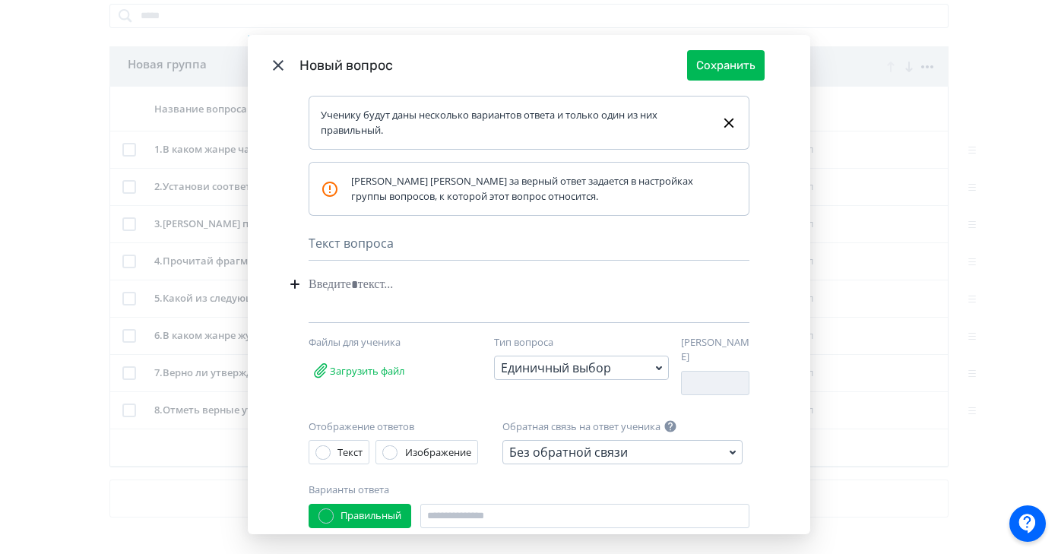
click at [336, 288] on div "Modal" at bounding box center [506, 284] width 394 height 29
paste div "Modal"
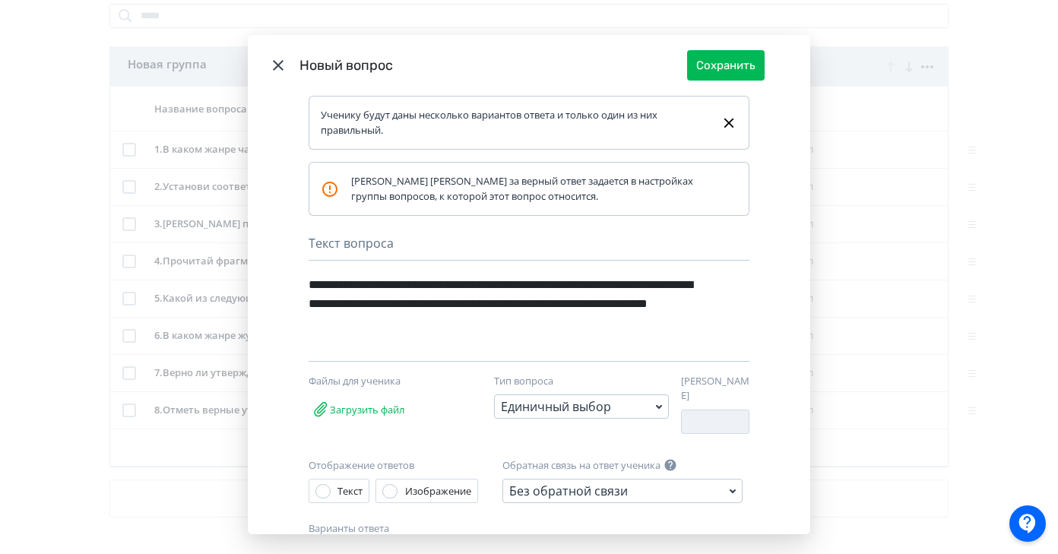
click at [510, 284] on div "**********" at bounding box center [503, 304] width 388 height 68
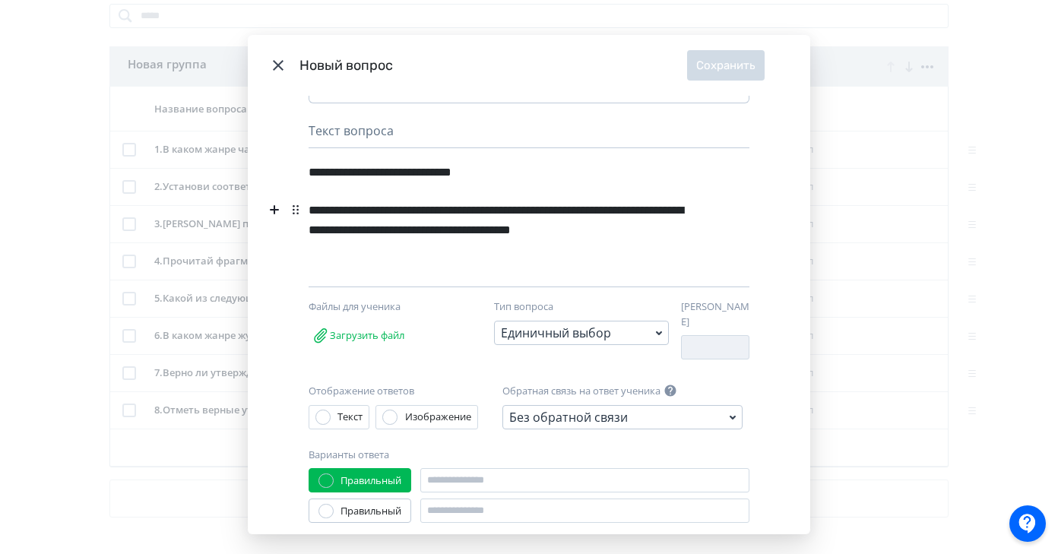
scroll to position [196, 0]
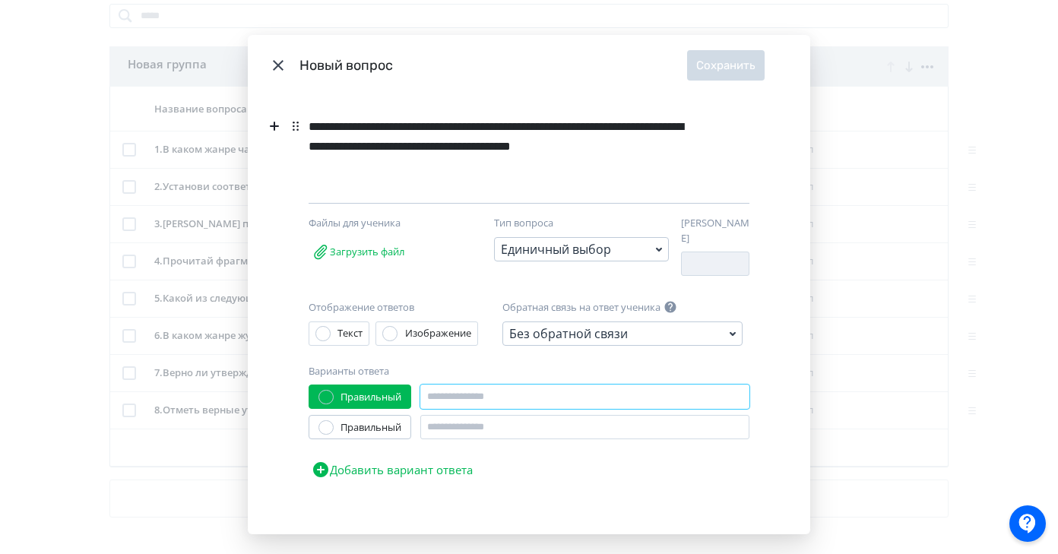
click at [457, 389] on input "Modal" at bounding box center [584, 397] width 329 height 24
type input "********"
click at [447, 422] on input "Modal" at bounding box center [584, 427] width 329 height 24
type input "*"
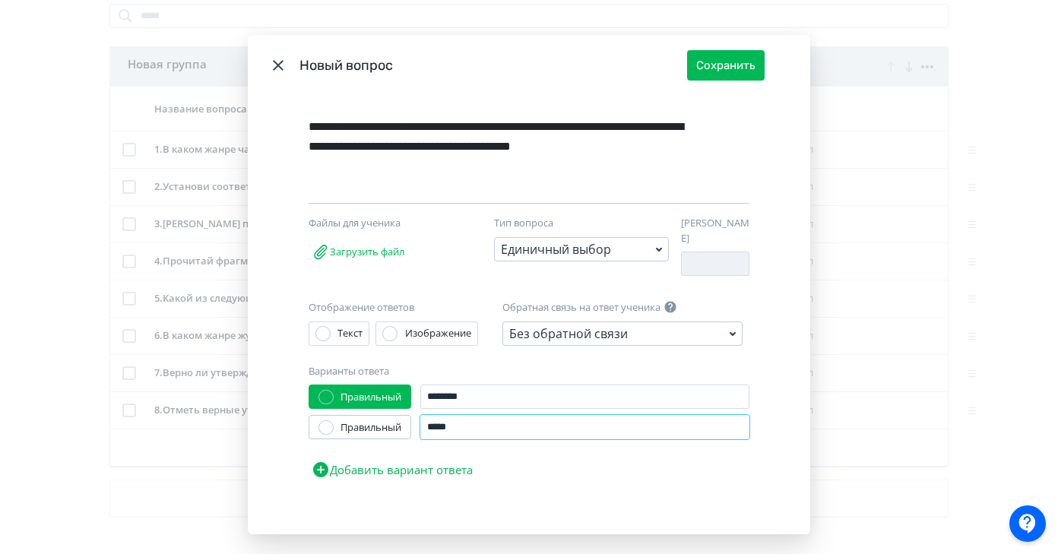
type input "*****"
click at [432, 464] on button "Добавить вариант ответа" at bounding box center [392, 469] width 167 height 30
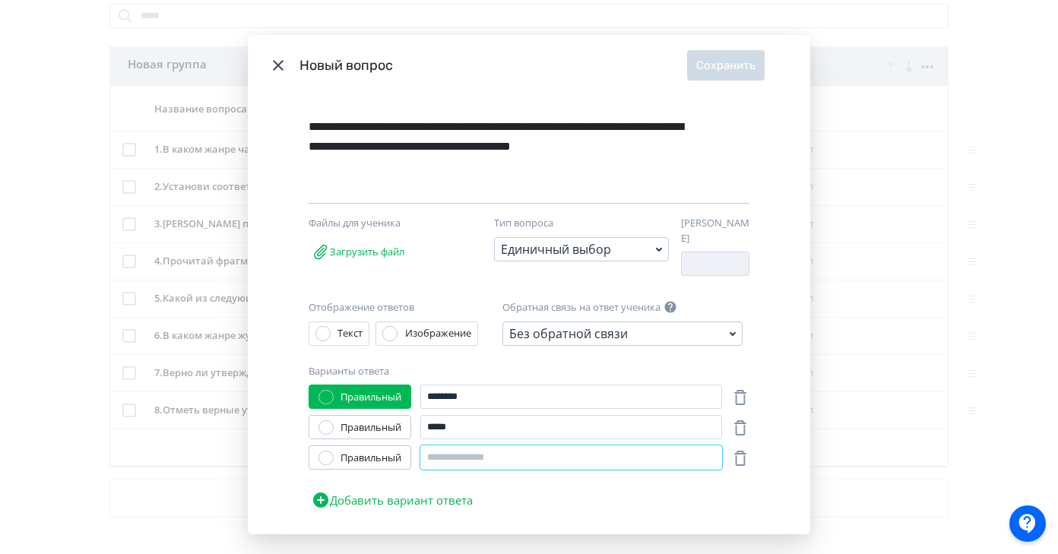
click at [464, 454] on input "Modal" at bounding box center [571, 457] width 302 height 24
type input "********"
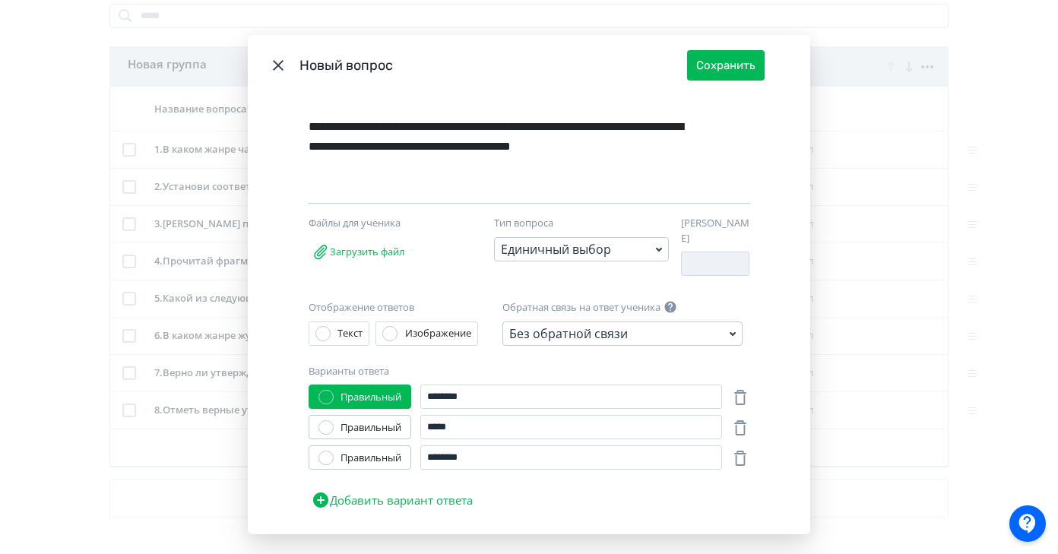
click at [385, 455] on div "Правильный" at bounding box center [370, 458] width 61 height 15
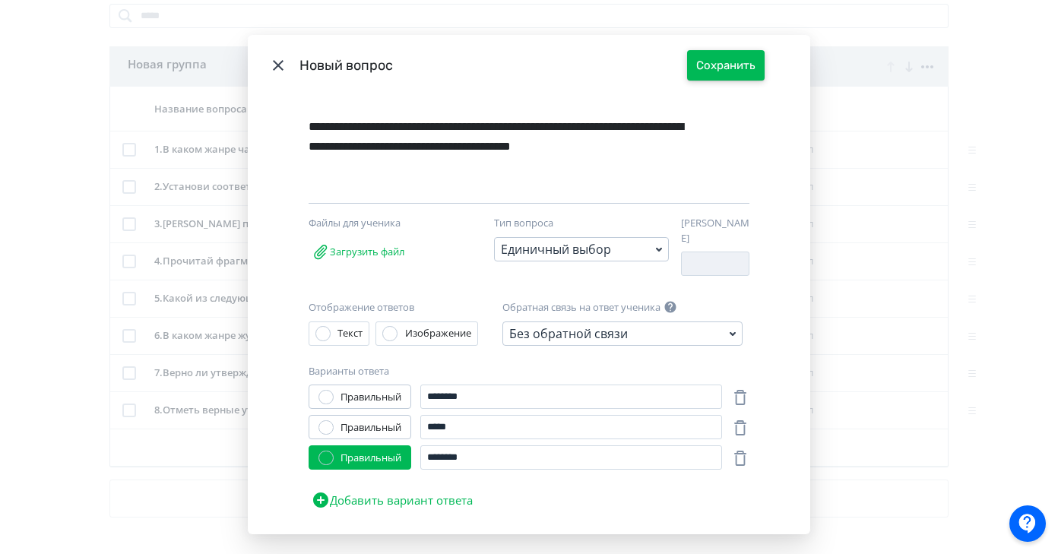
click at [747, 67] on button "Сохранить" at bounding box center [726, 65] width 78 height 30
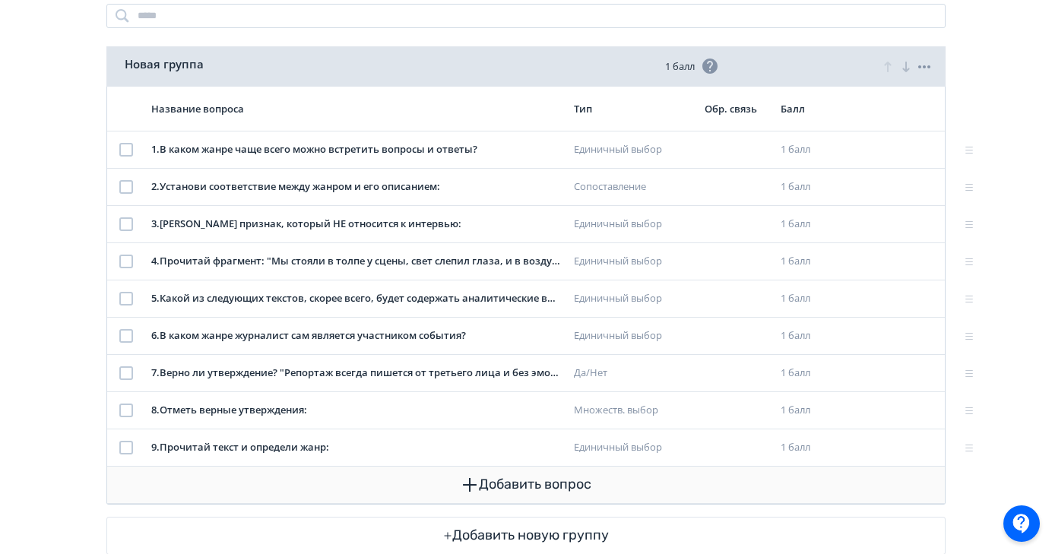
click at [518, 483] on button "Добавить вопрос" at bounding box center [525, 485] width 813 height 36
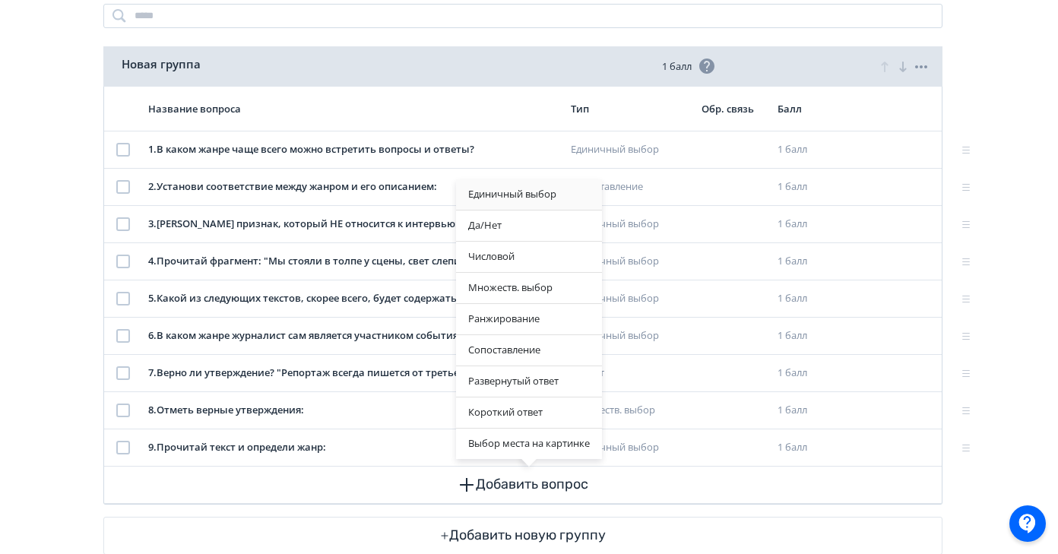
click at [527, 188] on div "Единичный выбор" at bounding box center [529, 194] width 146 height 30
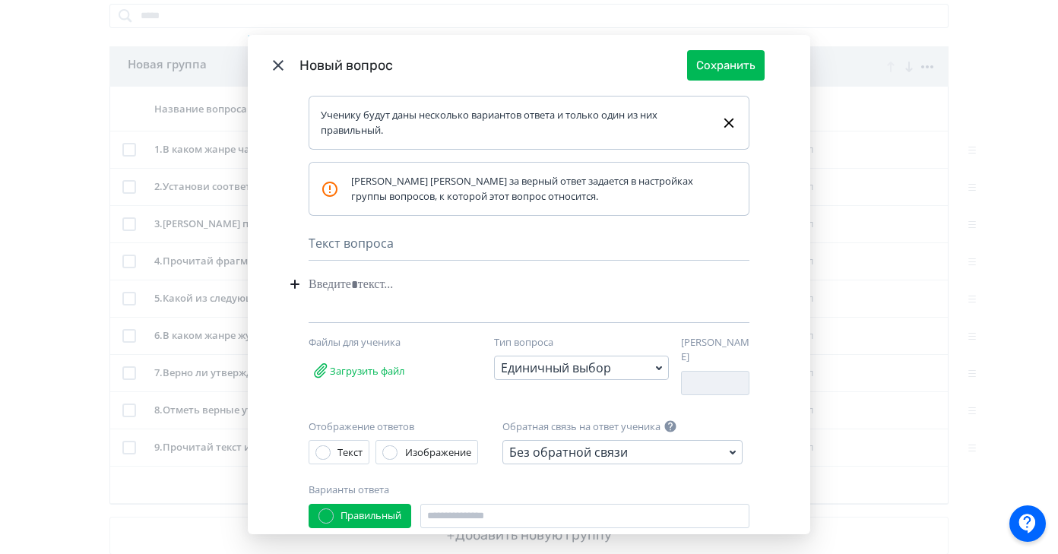
click at [315, 282] on div "Modal" at bounding box center [506, 284] width 394 height 29
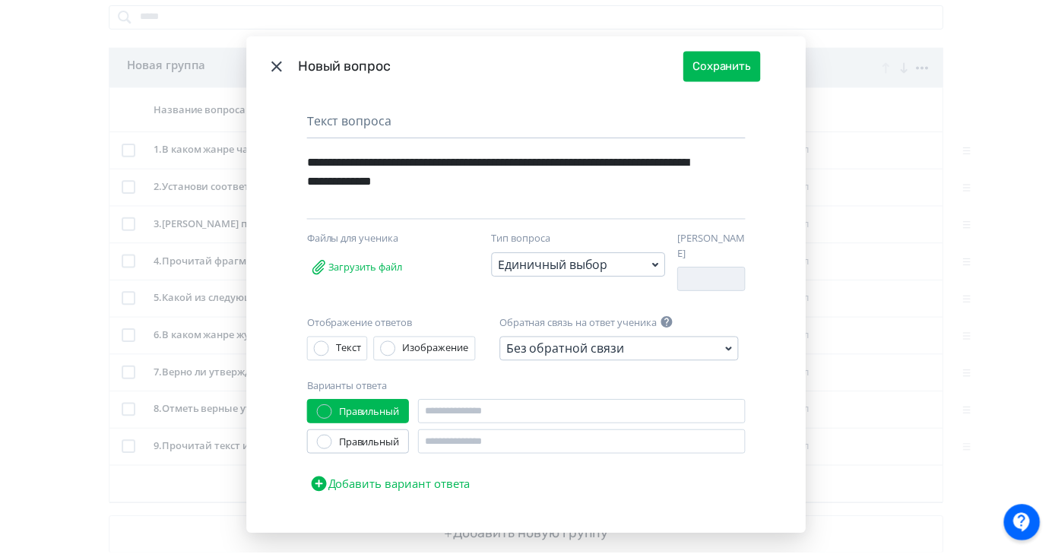
scroll to position [138, 0]
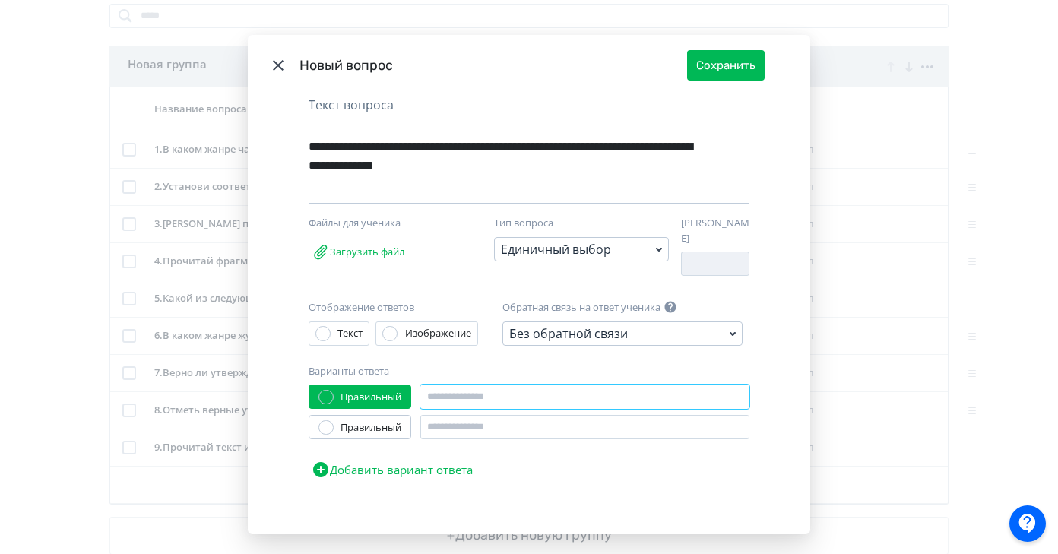
click at [473, 388] on input "Modal" at bounding box center [584, 397] width 329 height 24
type input "*****"
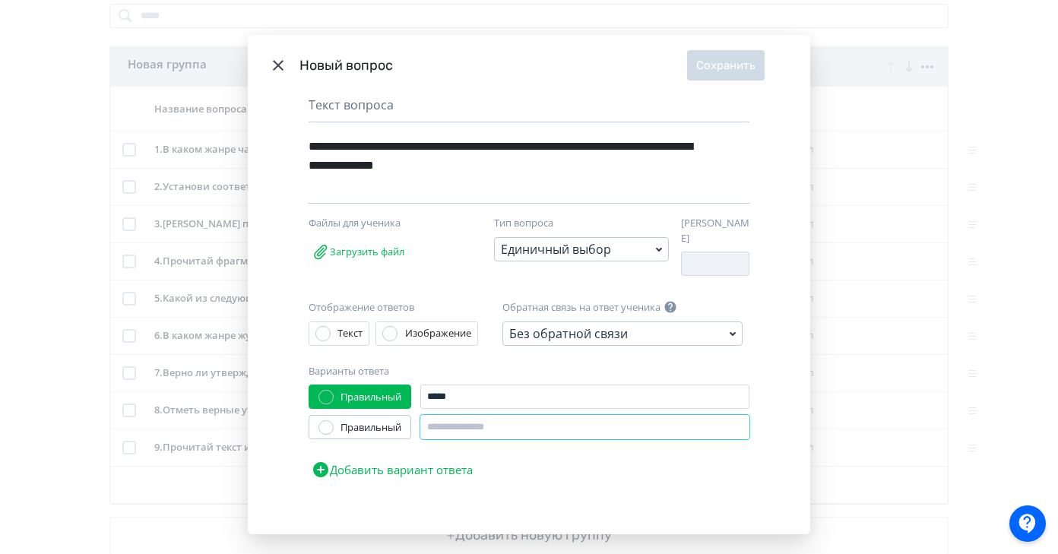
click at [483, 423] on input "Modal" at bounding box center [584, 427] width 329 height 24
type input "********"
click at [386, 420] on div "Правильный" at bounding box center [370, 427] width 61 height 15
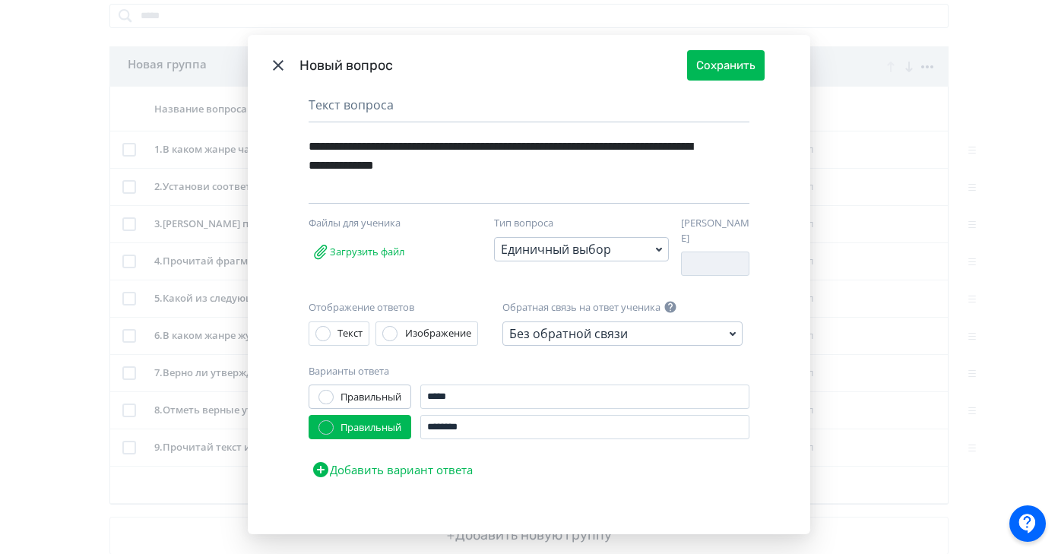
click at [442, 467] on button "Добавить вариант ответа" at bounding box center [392, 469] width 167 height 30
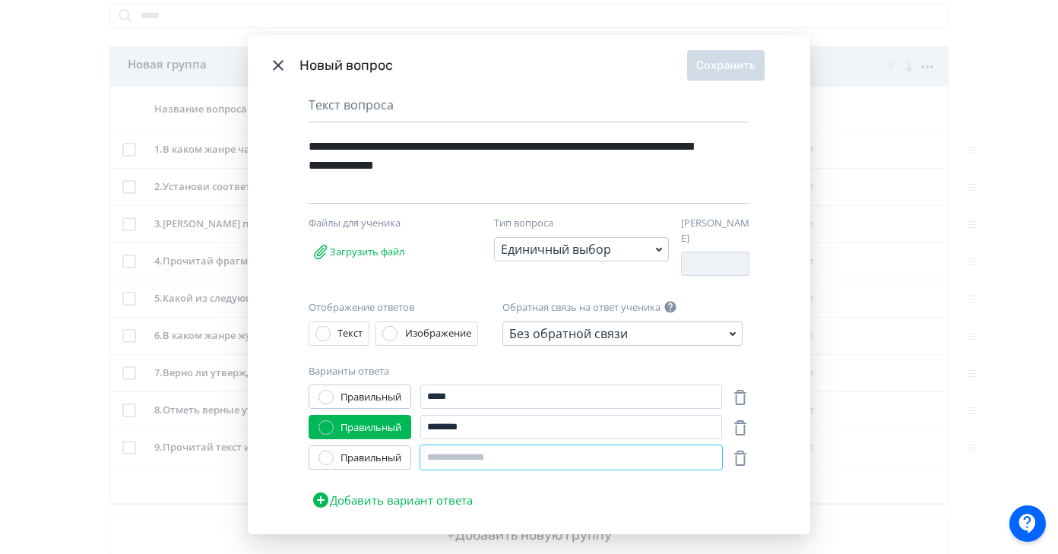
click at [471, 454] on input "Modal" at bounding box center [571, 457] width 302 height 24
type input "********"
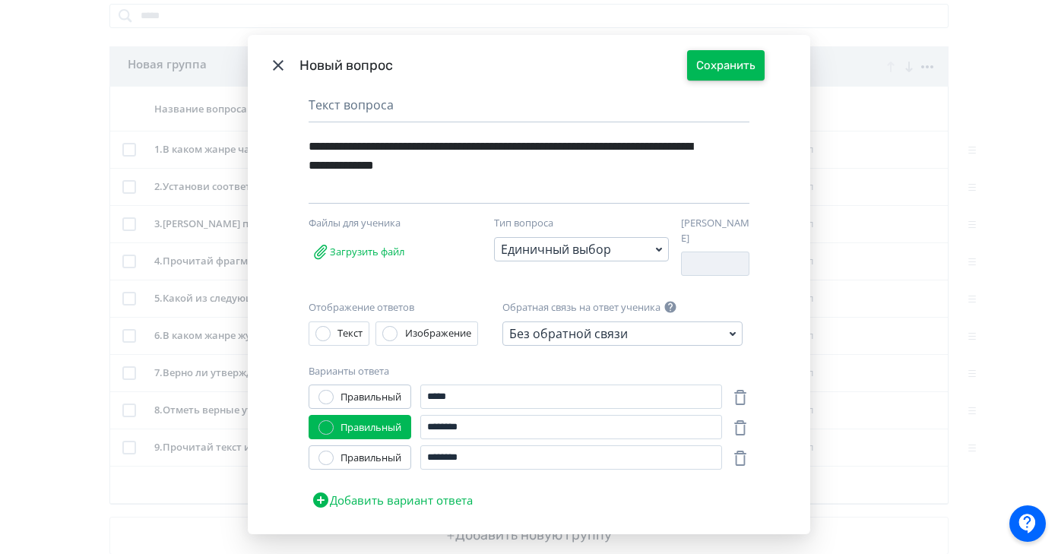
click at [739, 66] on button "Сохранить" at bounding box center [726, 65] width 78 height 30
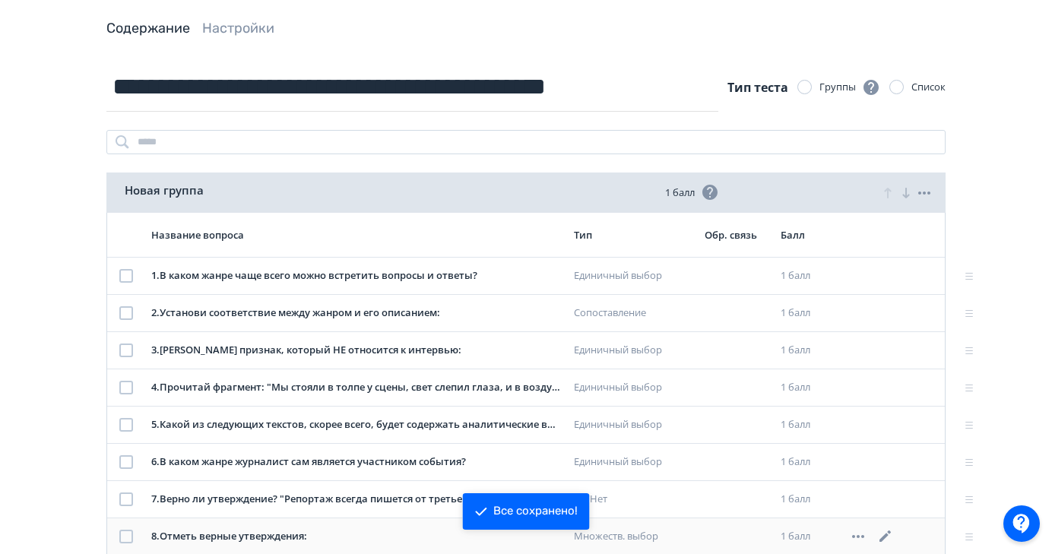
scroll to position [0, 0]
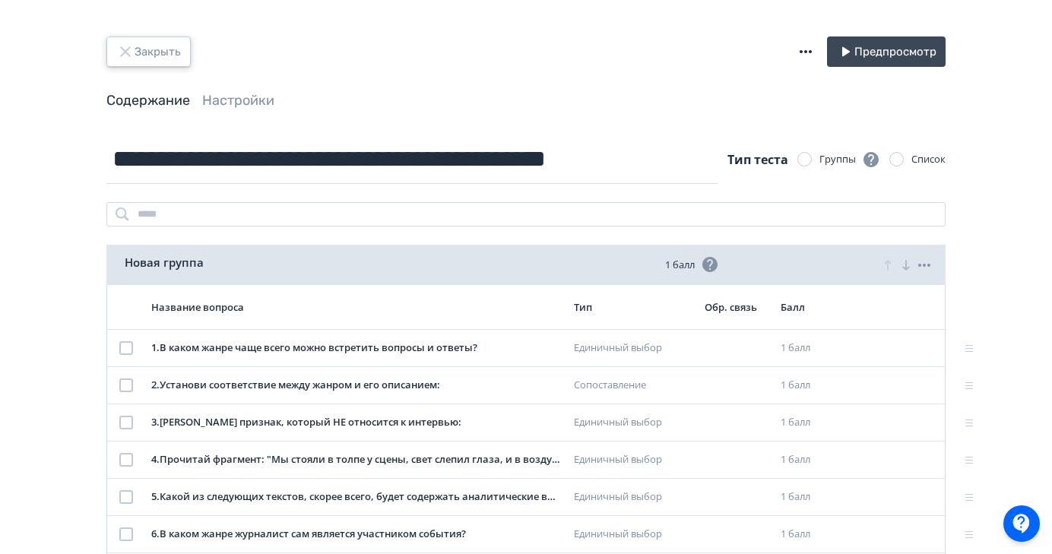
click at [173, 44] on button "Закрыть" at bounding box center [148, 51] width 84 height 30
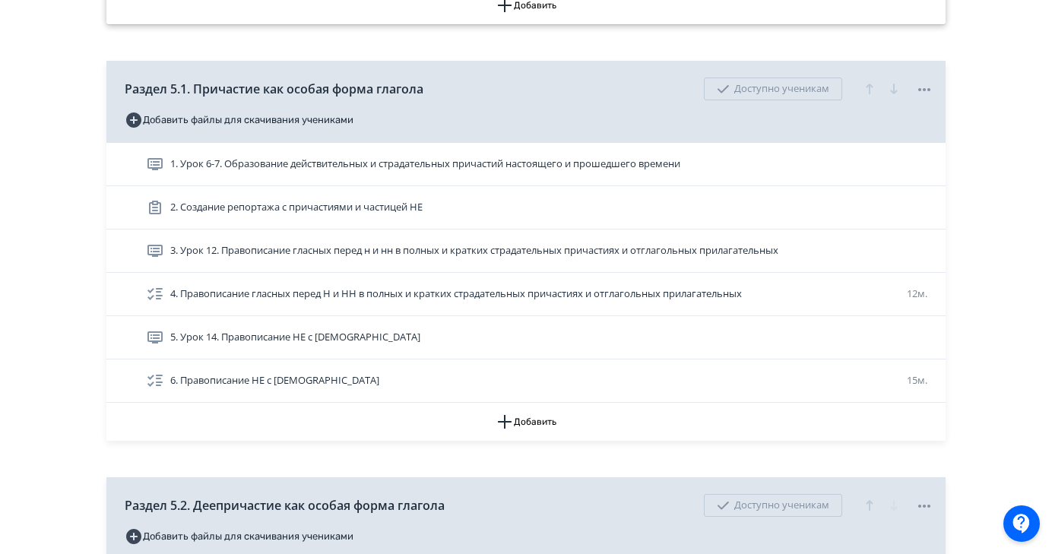
scroll to position [1243, 0]
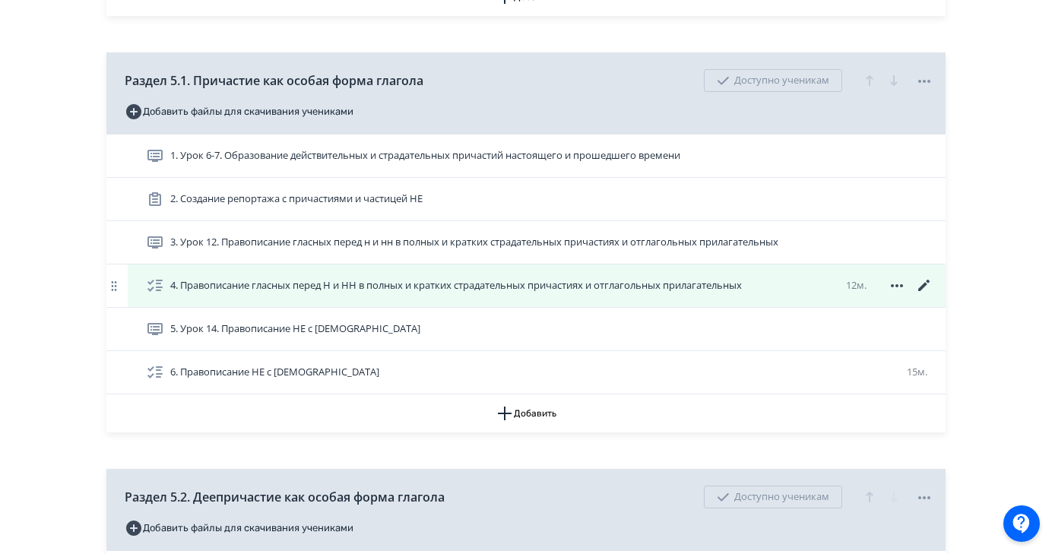
click at [922, 286] on icon at bounding box center [923, 285] width 11 height 11
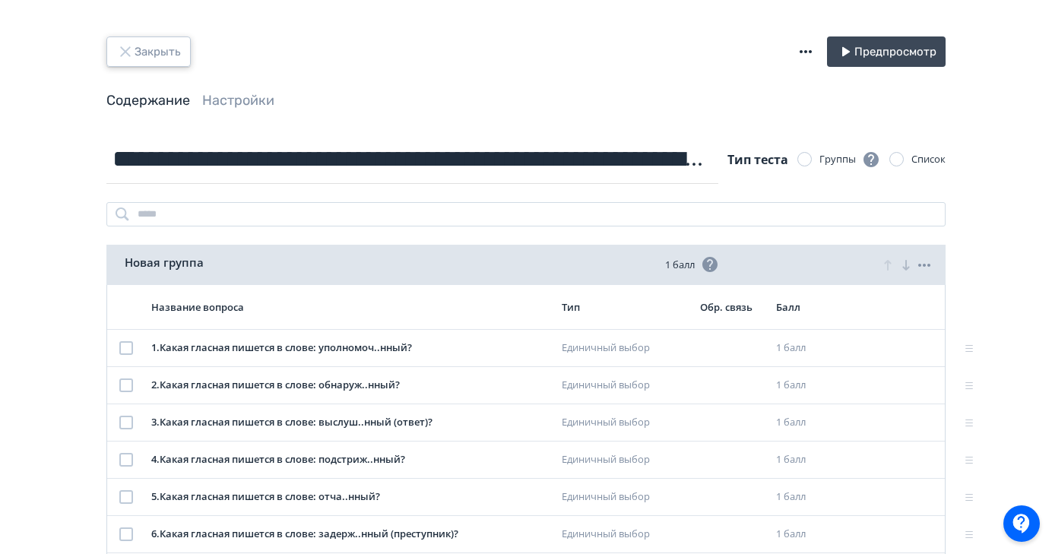
click at [168, 59] on button "Закрыть" at bounding box center [148, 51] width 84 height 30
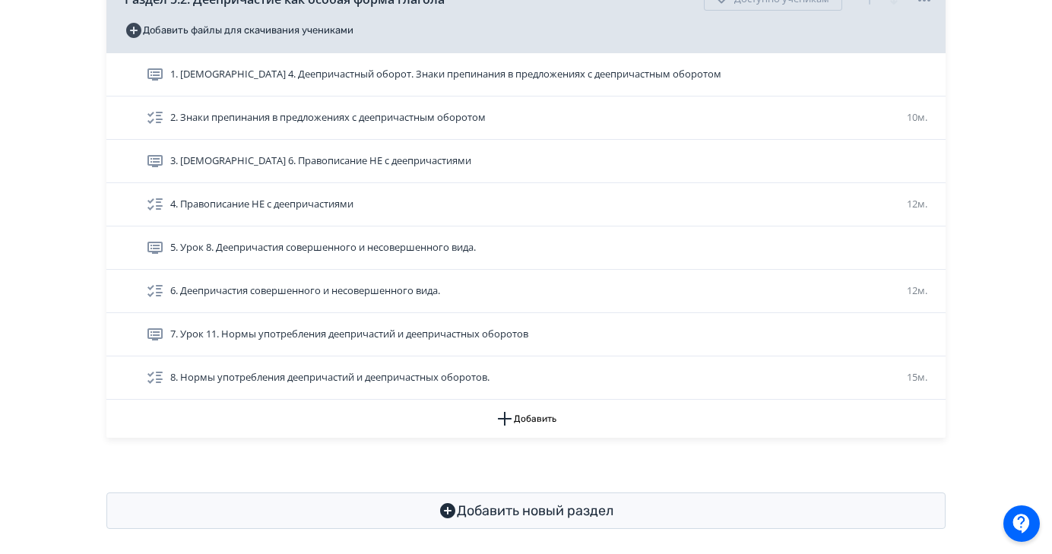
scroll to position [1753, 0]
